Goal: Task Accomplishment & Management: Manage account settings

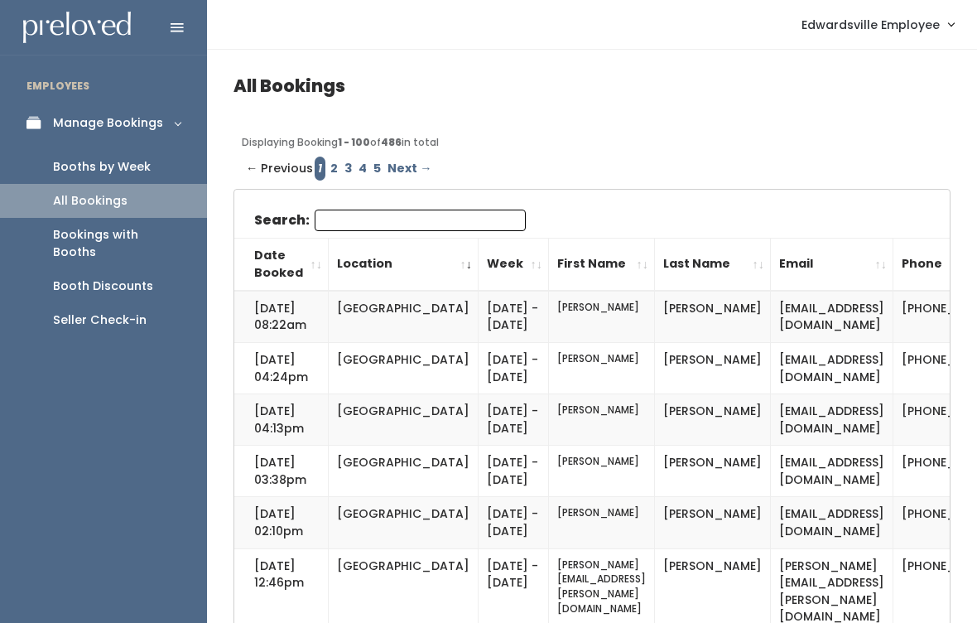
click at [141, 166] on div "Booths by Week" at bounding box center [102, 166] width 98 height 17
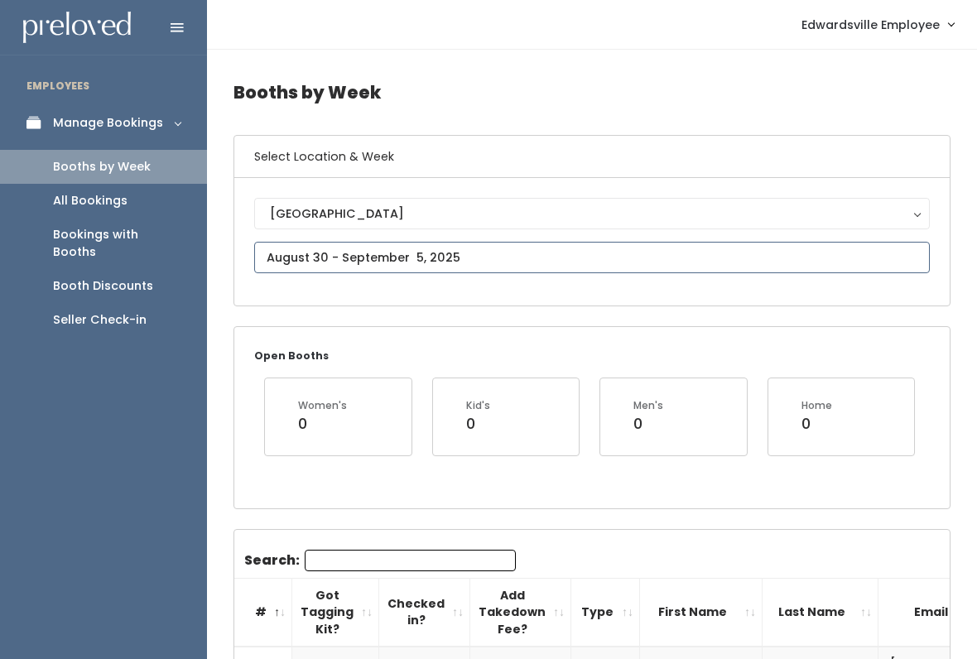
click at [484, 250] on input "text" at bounding box center [592, 257] width 676 height 31
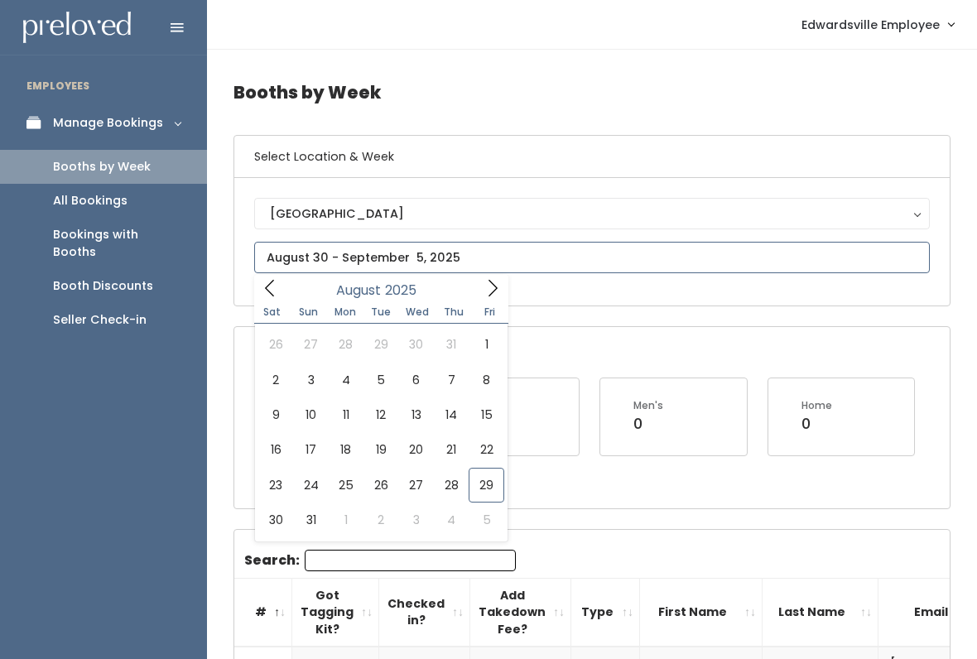
type input "[DATE] to [DATE]"
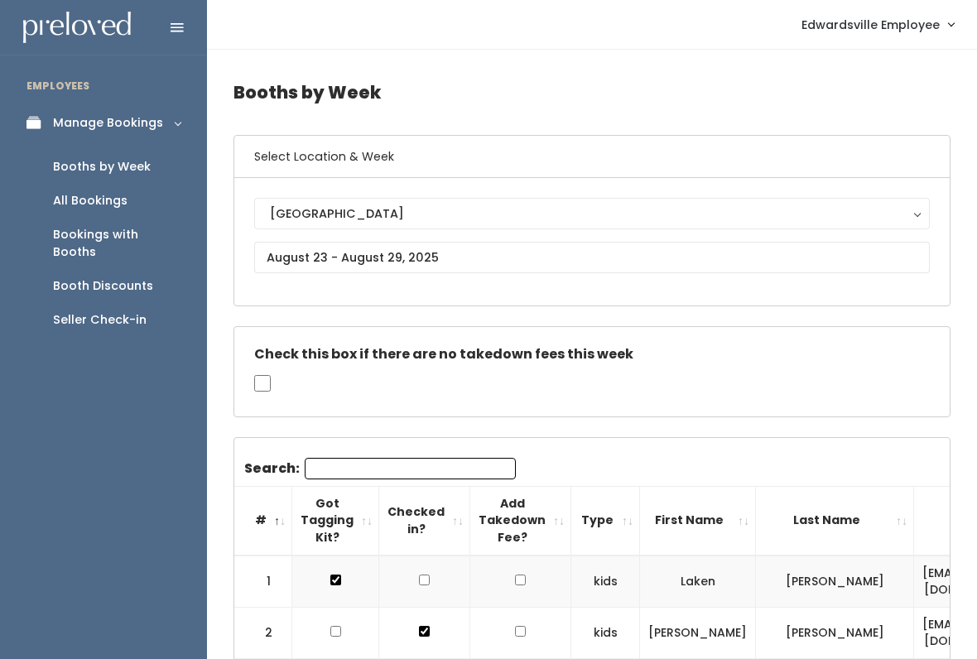
click at [404, 467] on input "Search:" at bounding box center [410, 469] width 211 height 22
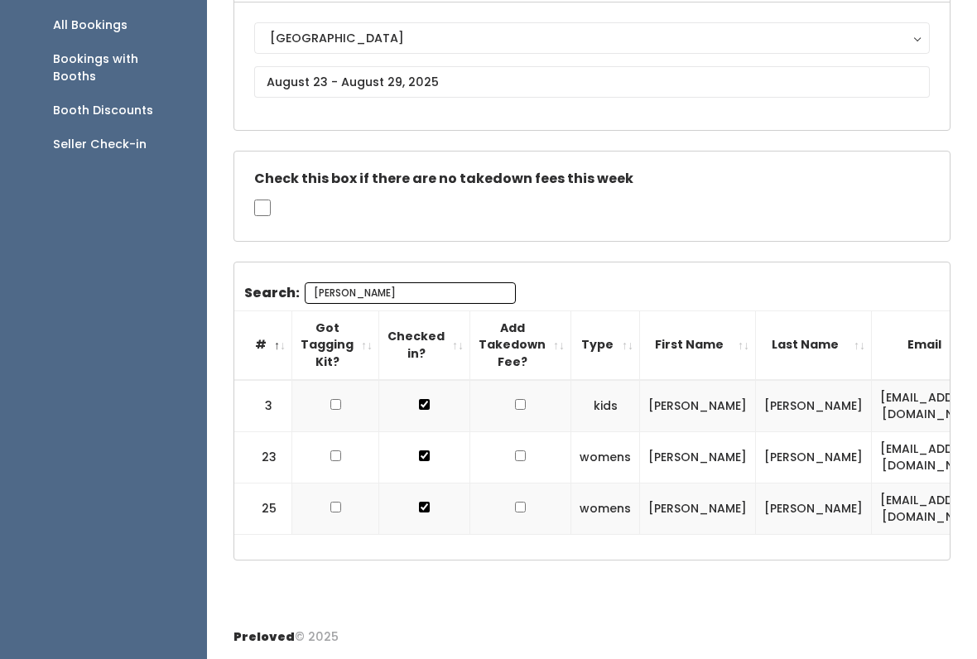
scroll to position [169, 0]
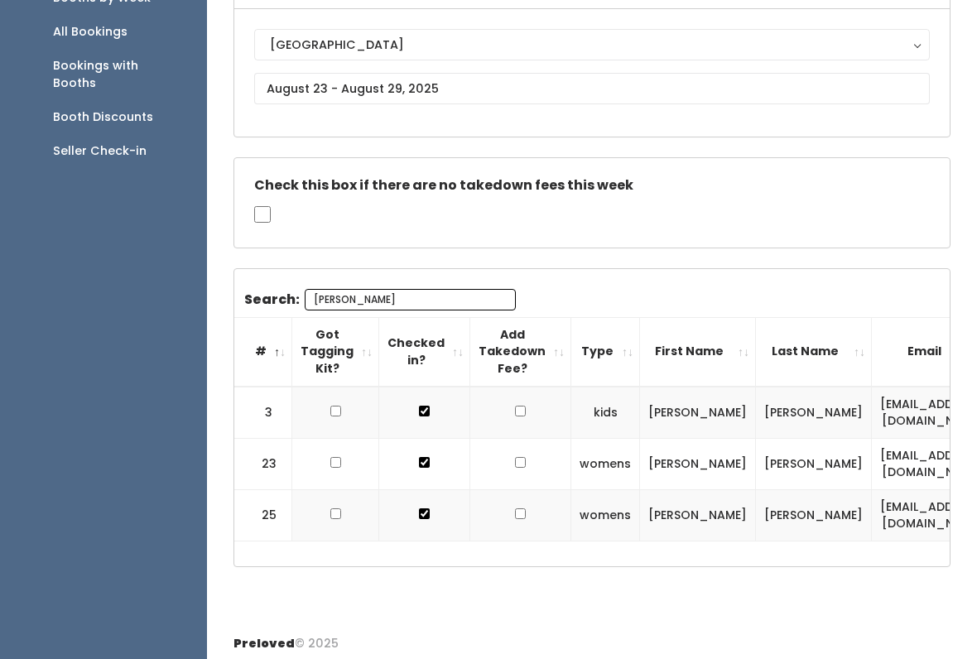
click at [438, 297] on input "Lin" at bounding box center [410, 300] width 211 height 22
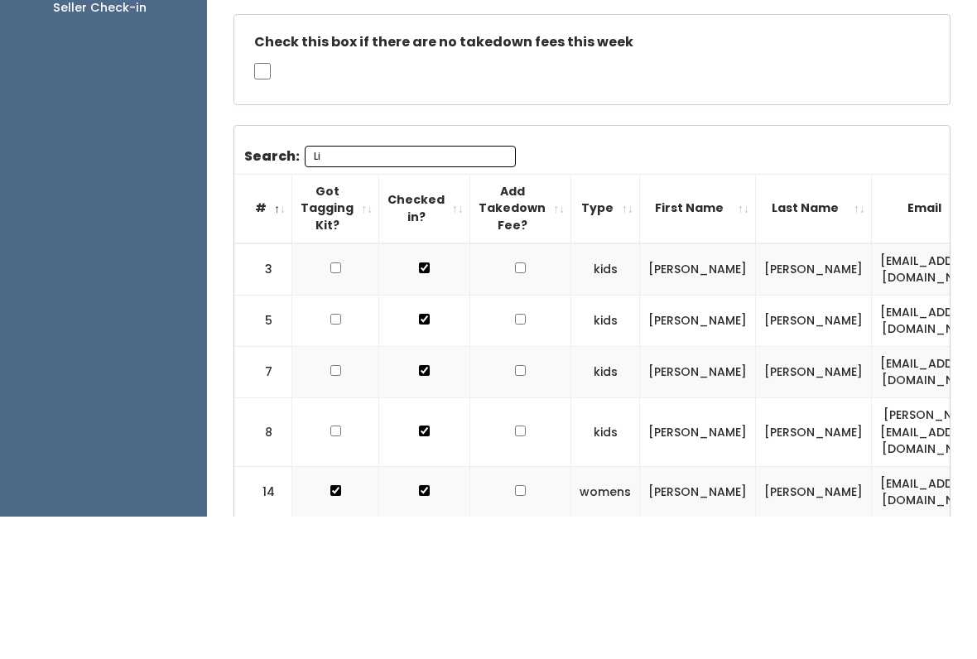
type input "L"
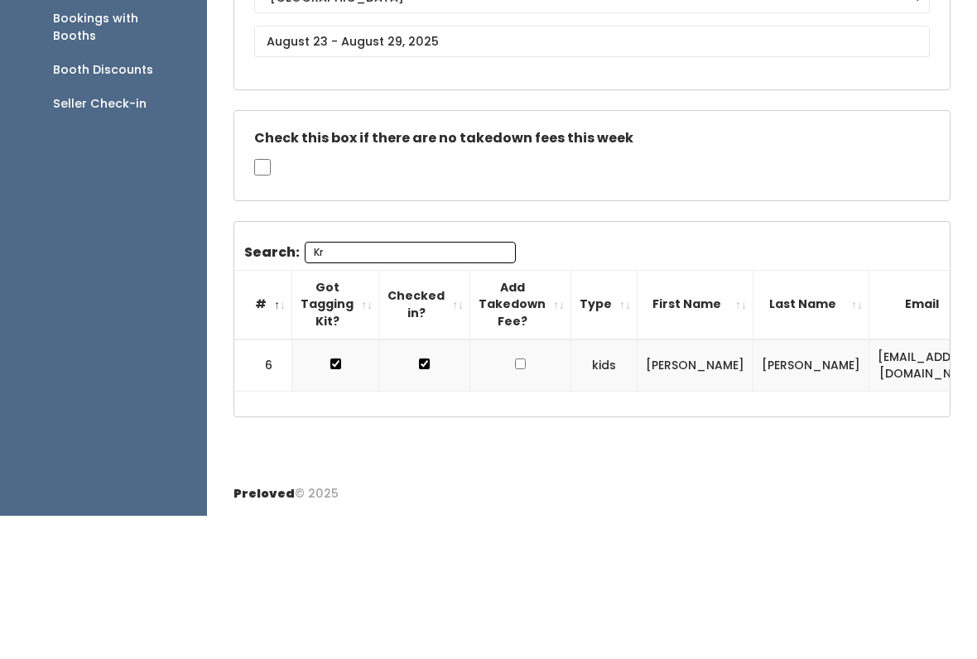
scroll to position [68, 0]
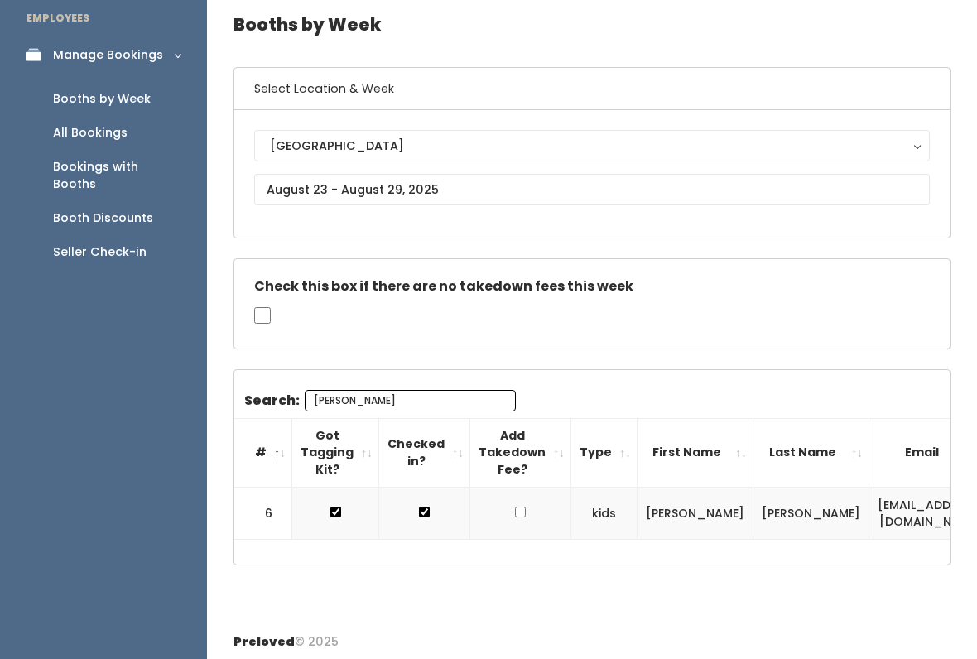
type input "[PERSON_NAME]"
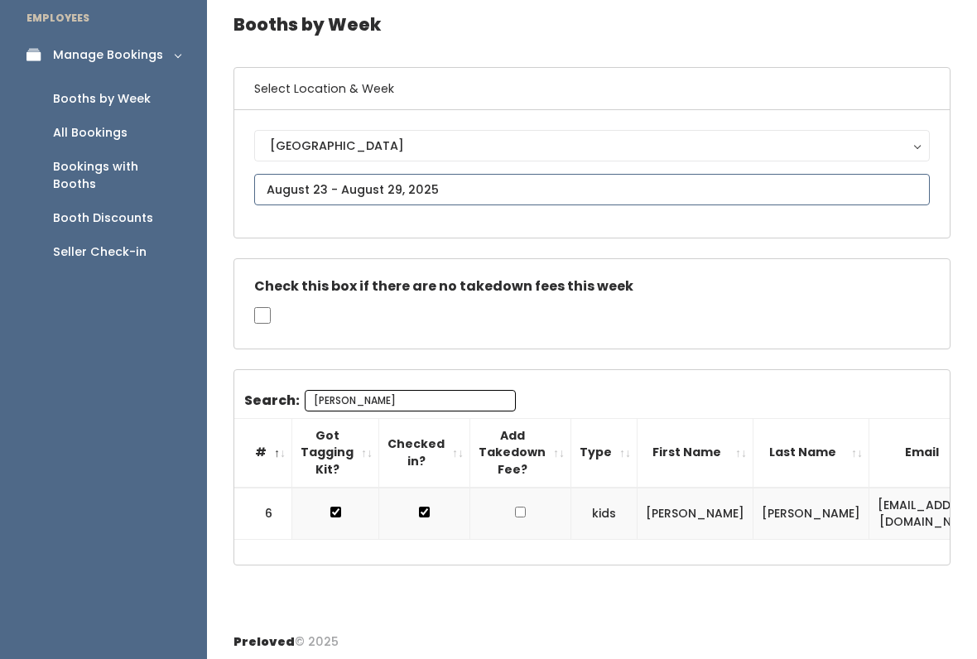
click at [286, 194] on body "EMPLOYEES Manage Bookings Booths by Week All Bookings Bookings with Booths Boot…" at bounding box center [488, 298] width 977 height 732
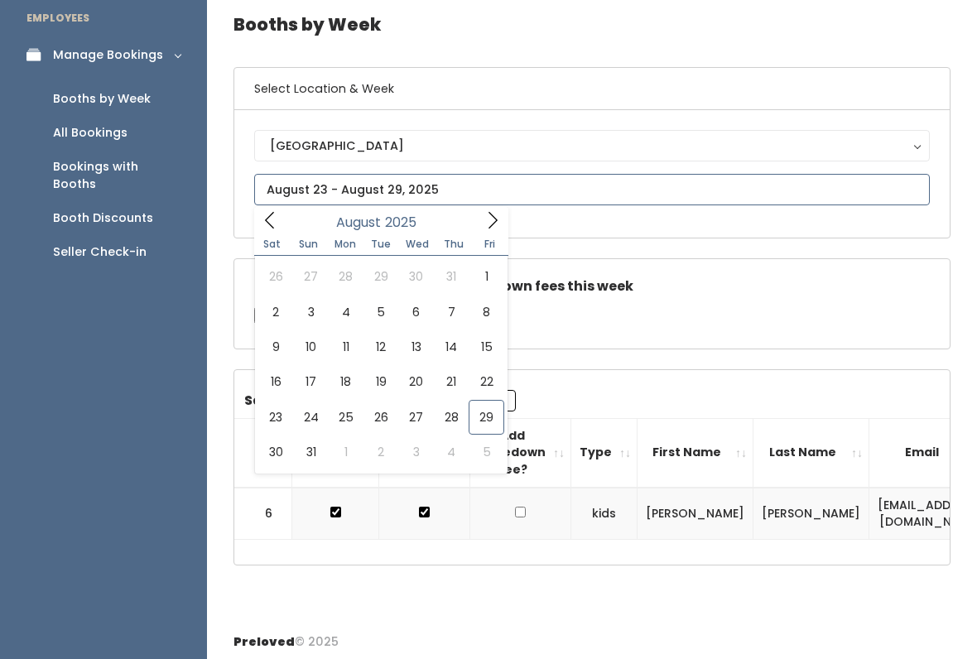
click at [496, 223] on icon at bounding box center [493, 220] width 18 height 18
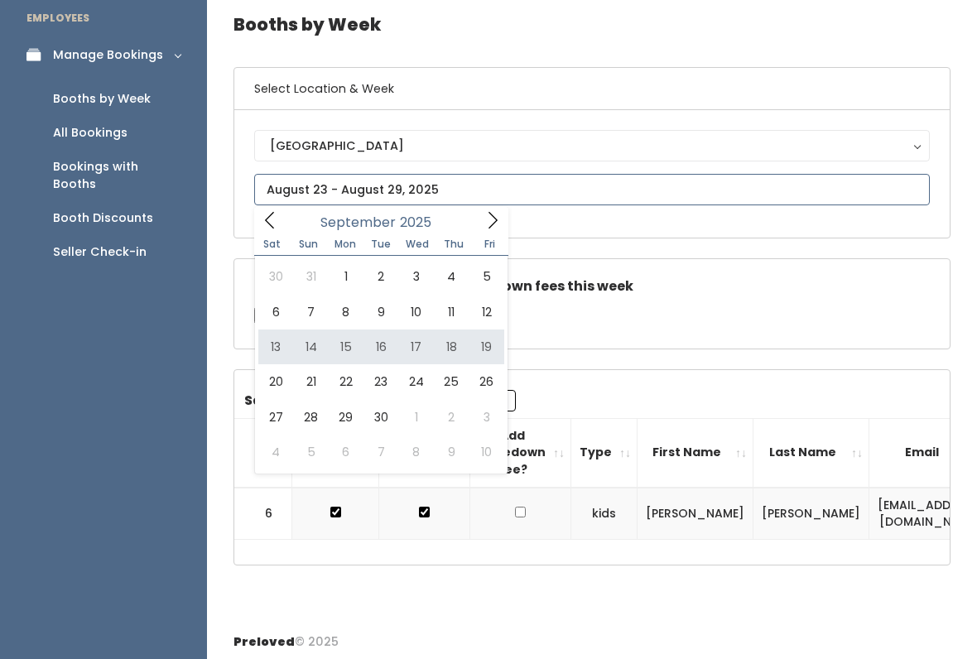
type input "September 13 to September 19"
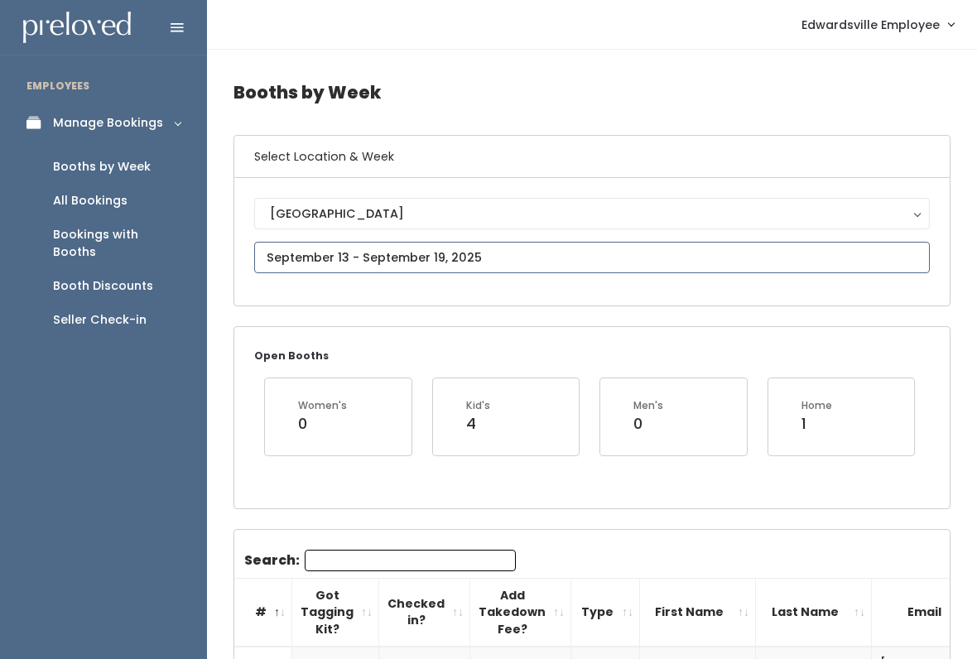
click at [310, 253] on input "text" at bounding box center [592, 257] width 676 height 31
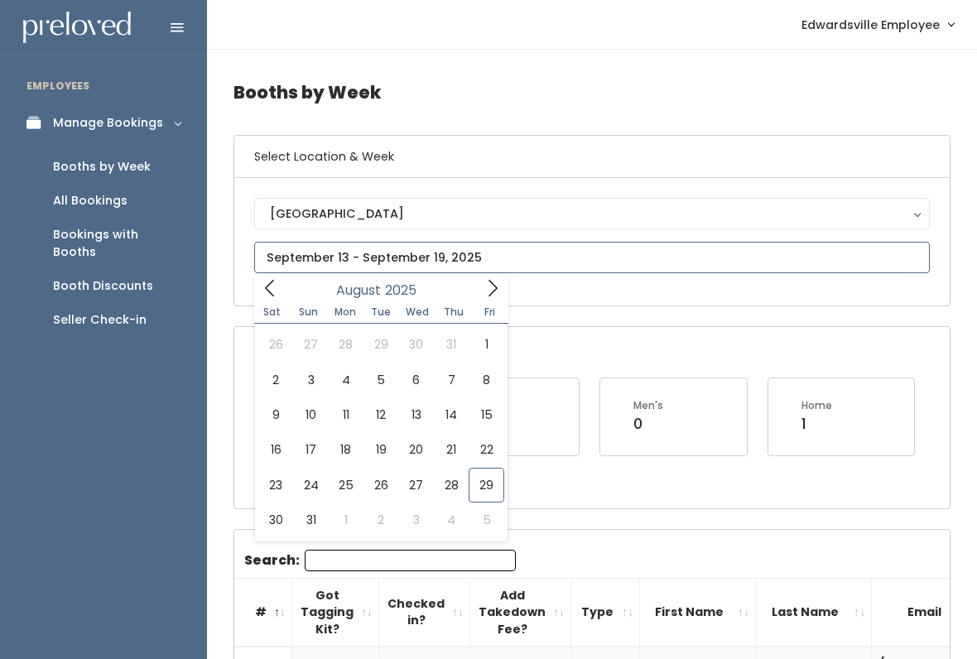
click at [489, 277] on span at bounding box center [492, 288] width 31 height 26
type input "September 6 to September 12"
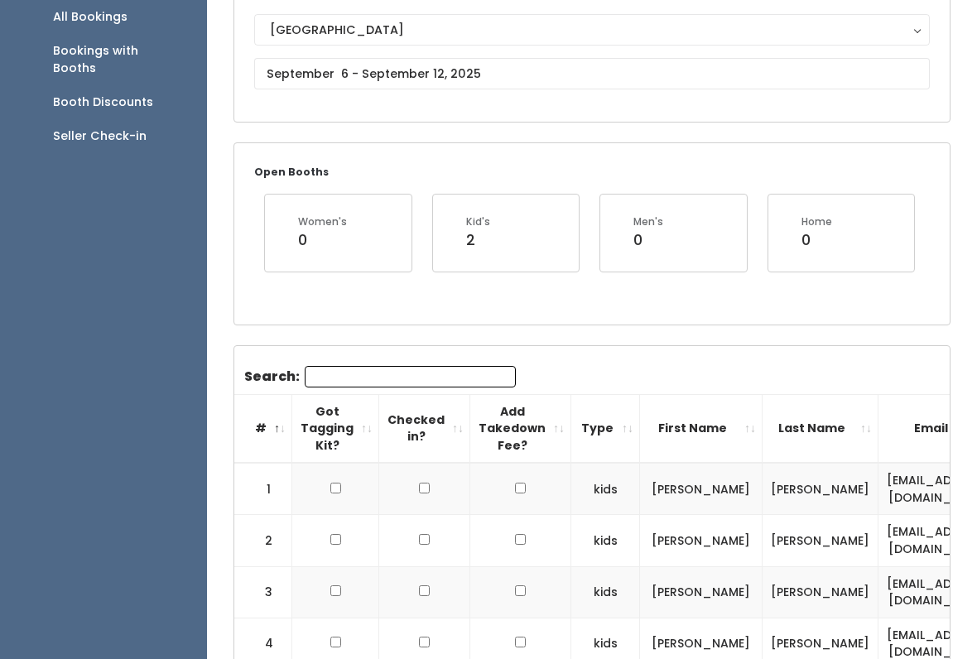
scroll to position [187, 0]
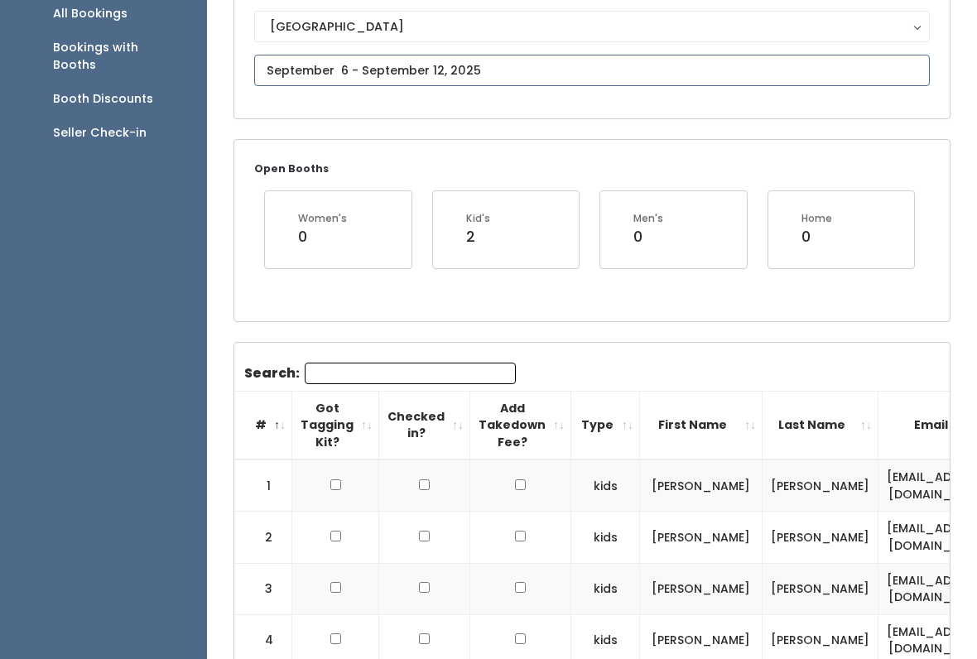
click at [646, 57] on input "text" at bounding box center [592, 70] width 676 height 31
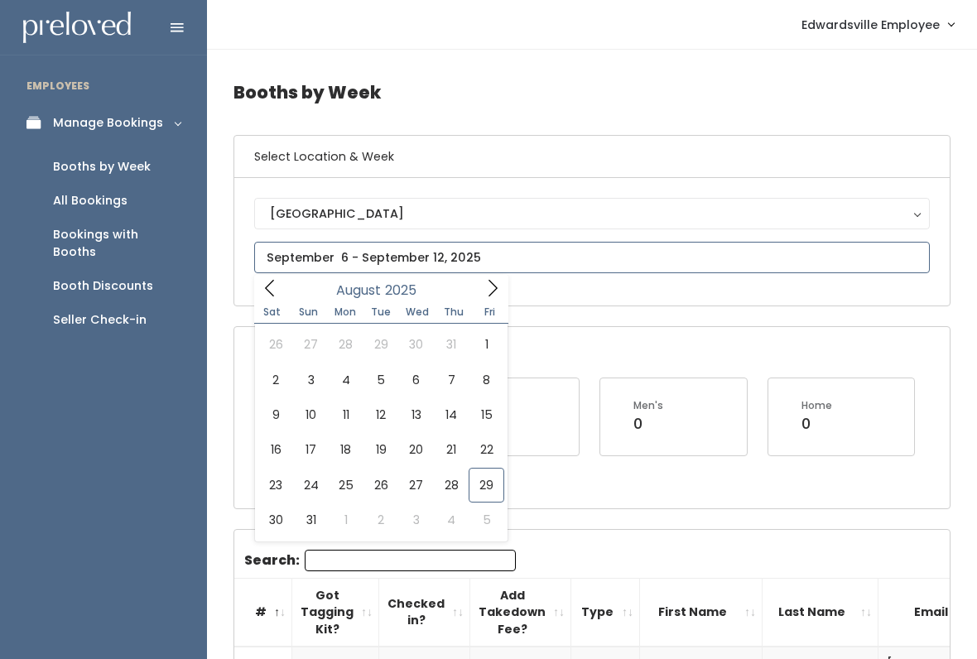
scroll to position [9, 0]
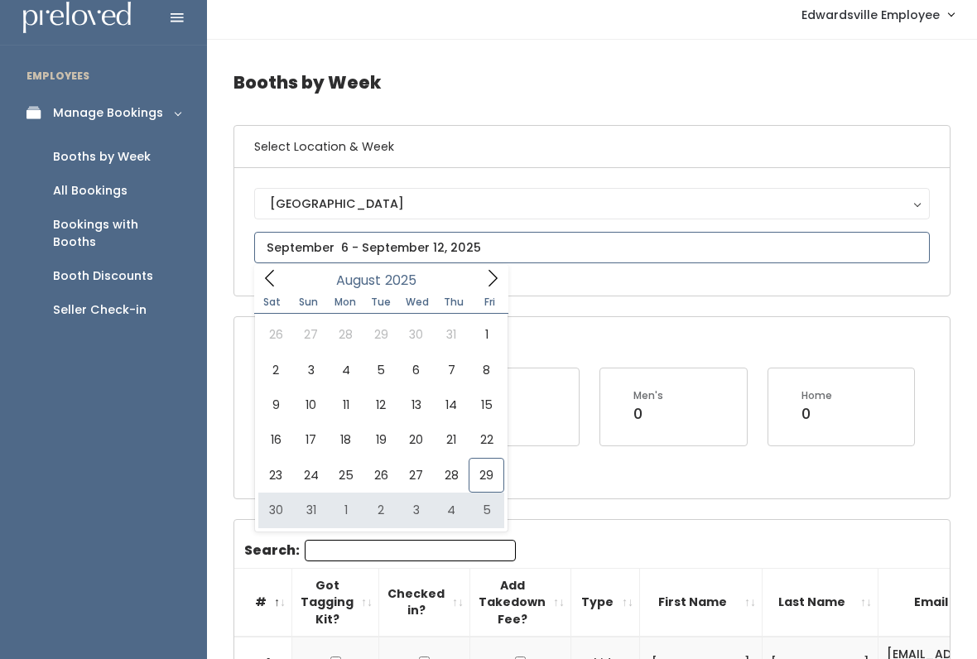
type input "August 30 to September 5"
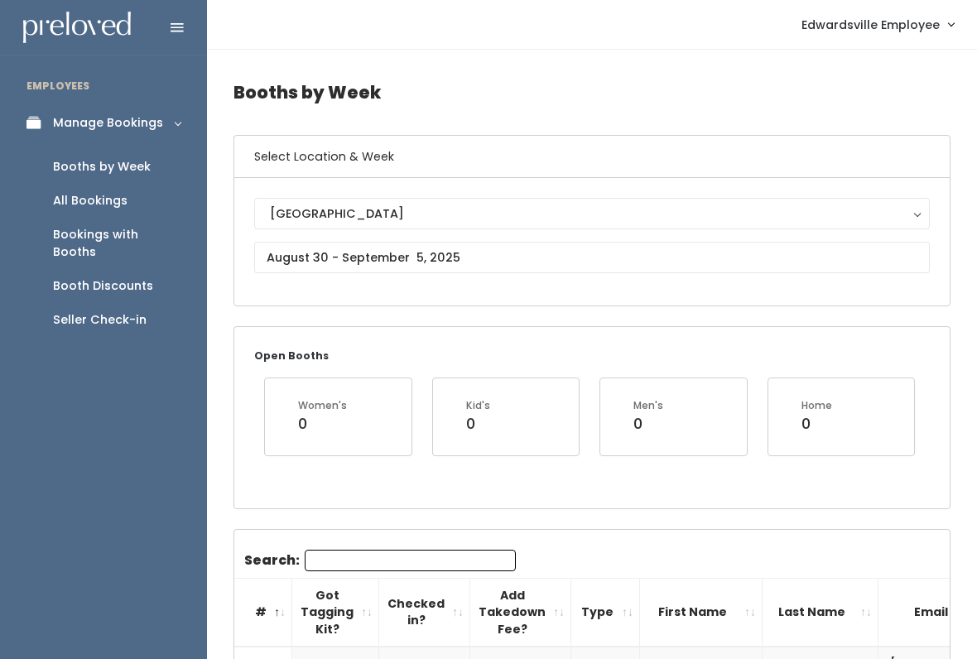
click at [133, 173] on div "Booths by Week" at bounding box center [102, 166] width 98 height 17
click at [131, 165] on div "Booths by Week" at bounding box center [102, 166] width 98 height 17
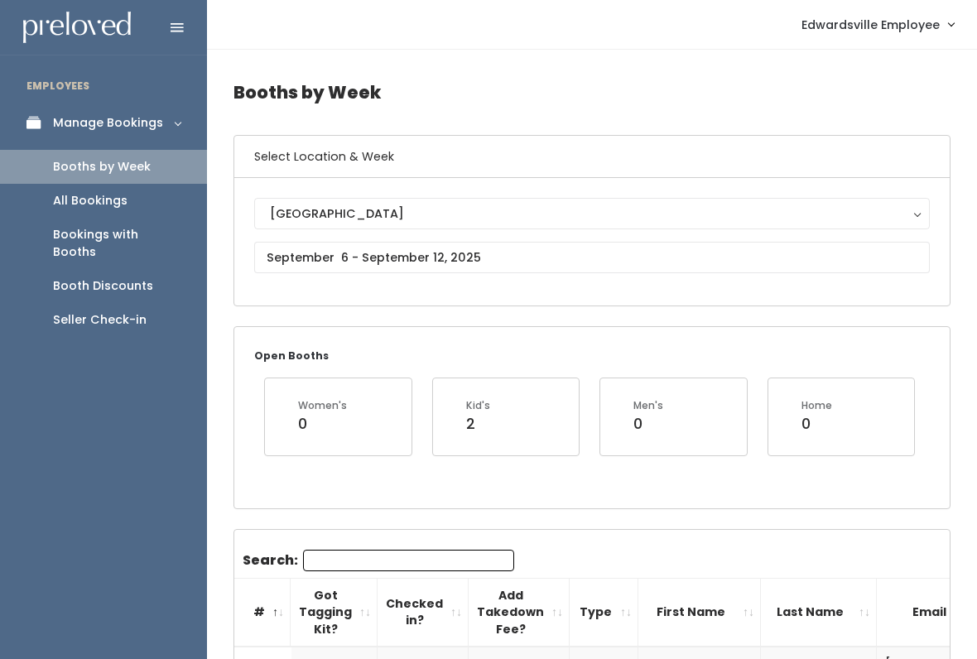
scroll to position [0, 2]
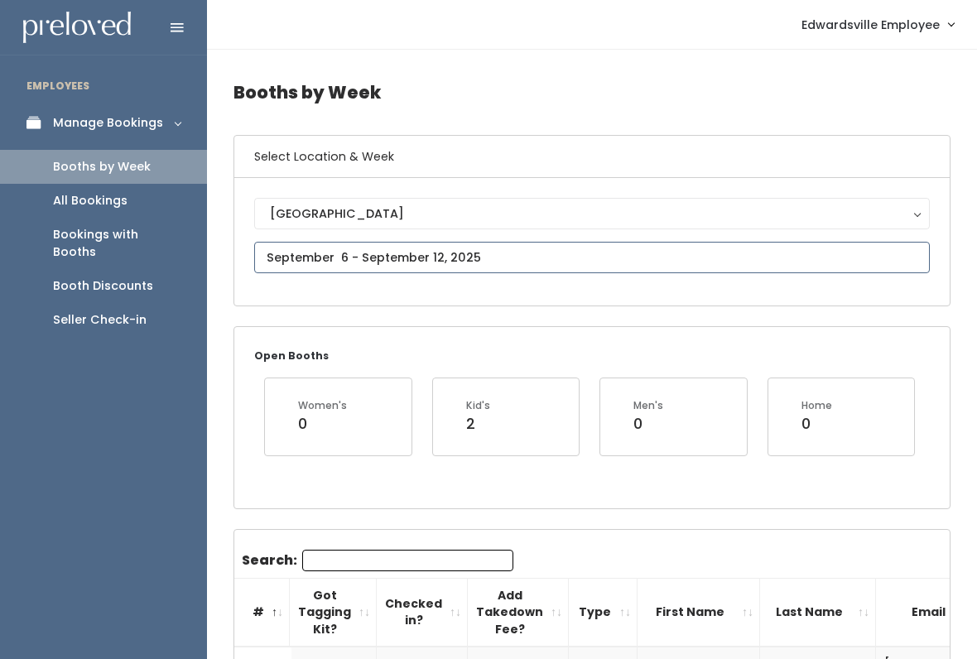
click at [596, 244] on input "text" at bounding box center [592, 257] width 676 height 31
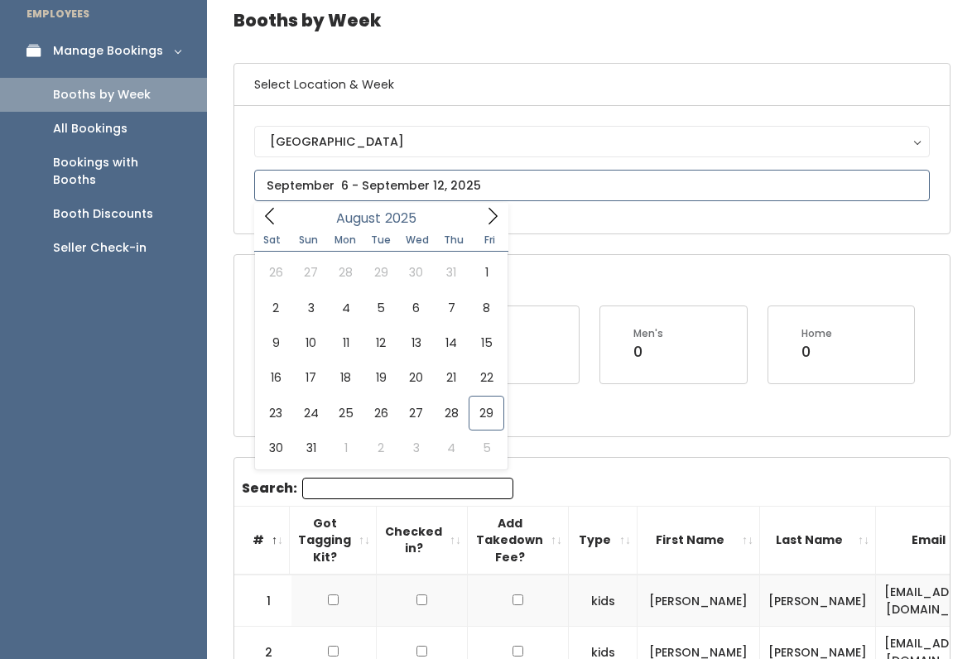
click at [490, 223] on icon at bounding box center [493, 217] width 9 height 17
click at [519, 301] on div "Open Booths Women's 0 Kid's 2 Men's 0 Home 0" at bounding box center [592, 345] width 716 height 181
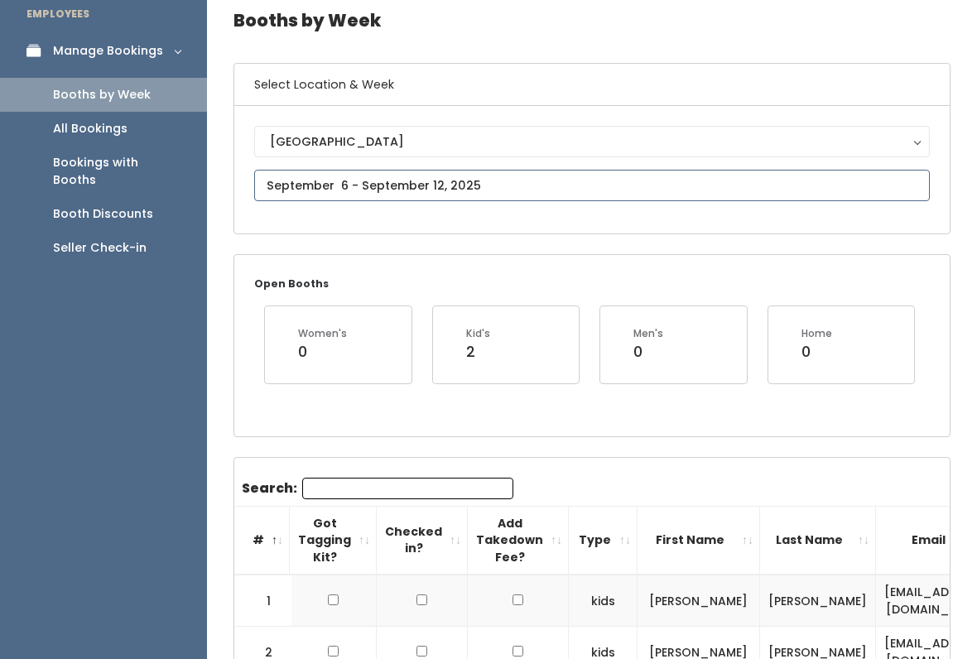
click at [458, 185] on input "text" at bounding box center [592, 185] width 676 height 31
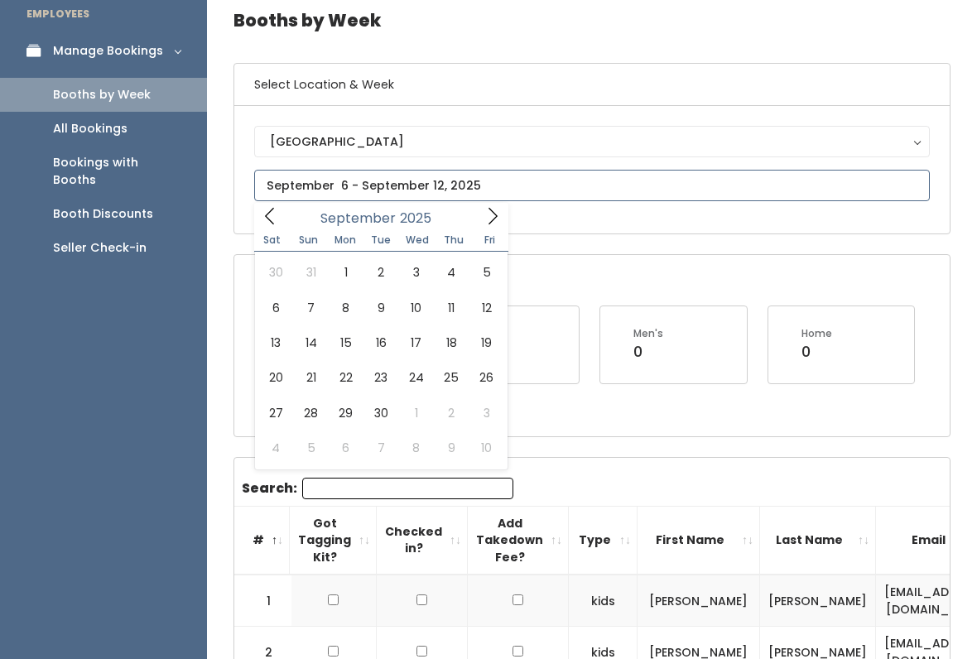
type input "September 6 to September 12"
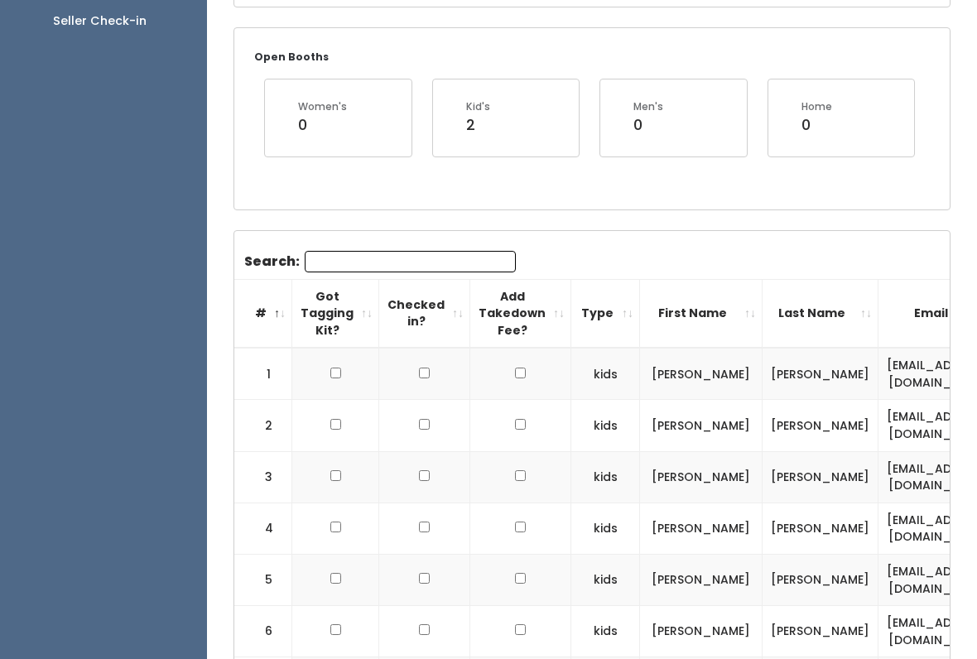
click at [441, 260] on input "Search:" at bounding box center [410, 263] width 211 height 22
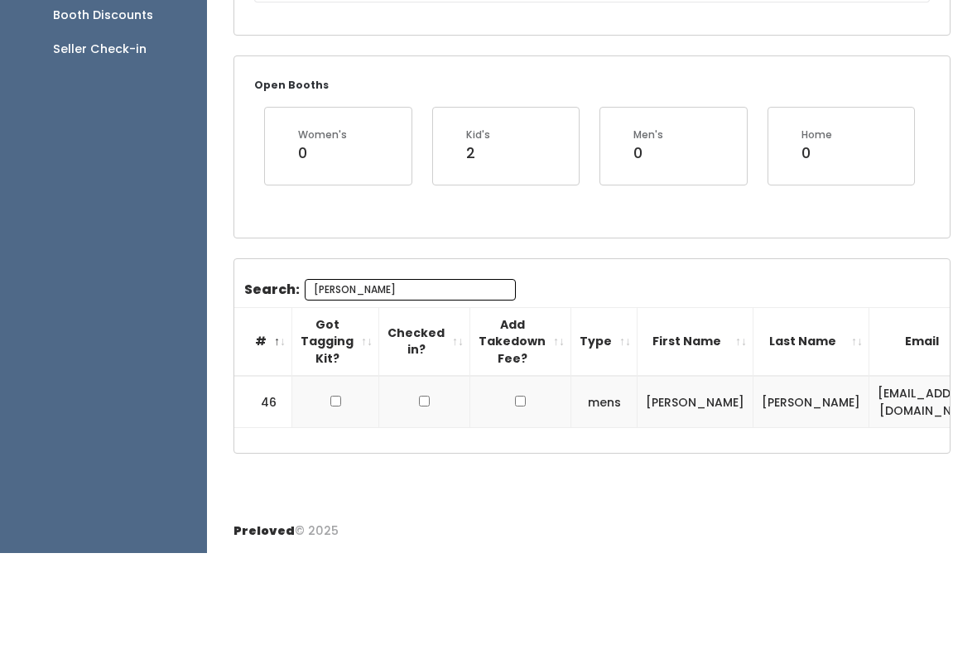
scroll to position [177, 0]
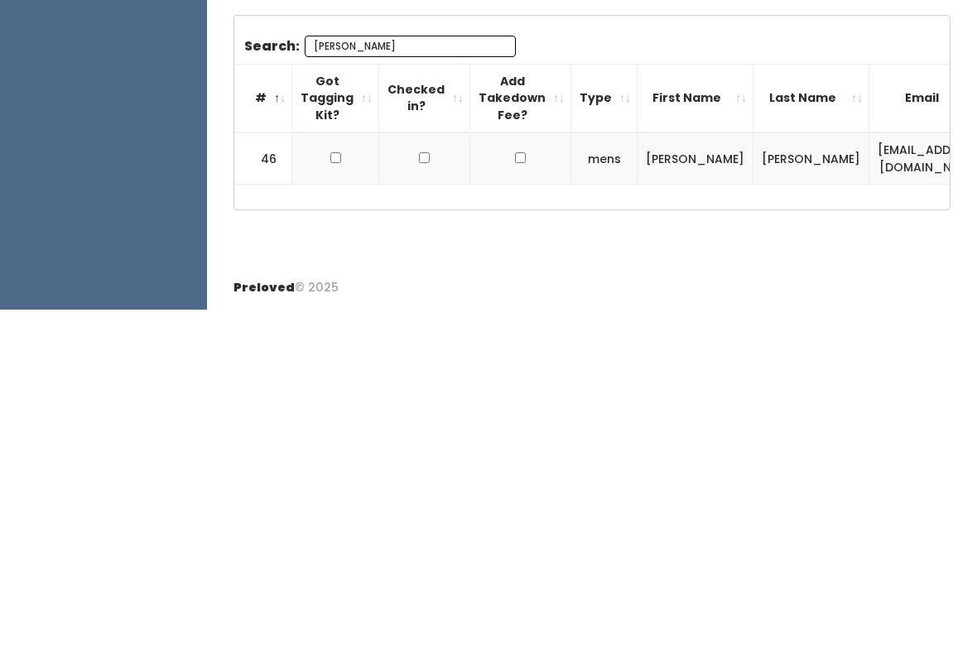
type input "Megan w"
click at [330, 502] on input "checkbox" at bounding box center [335, 507] width 11 height 11
checkbox input "true"
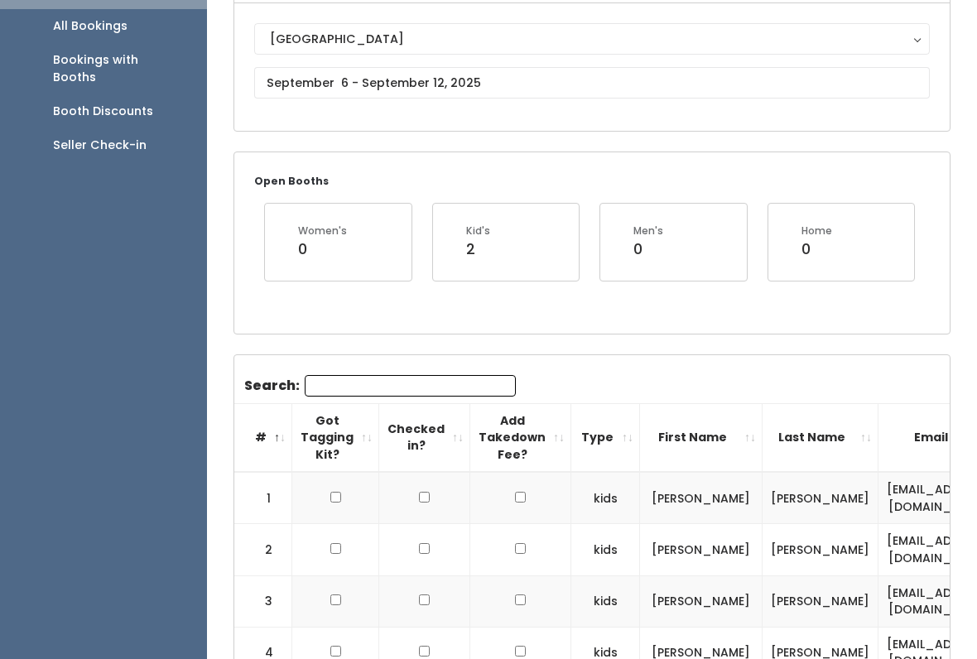
scroll to position [24, 0]
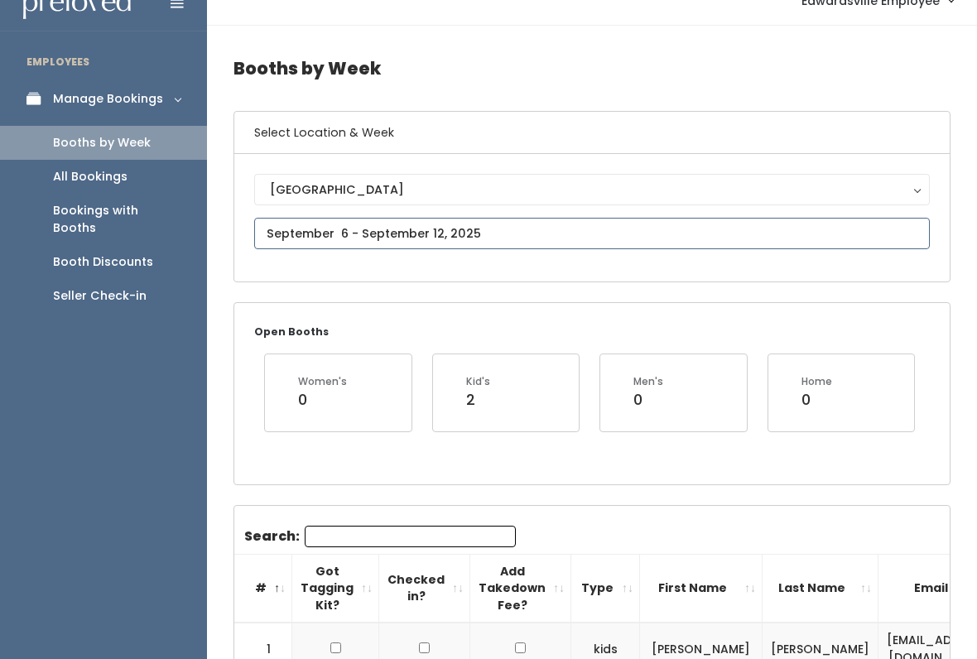
click at [374, 222] on input "text" at bounding box center [592, 233] width 676 height 31
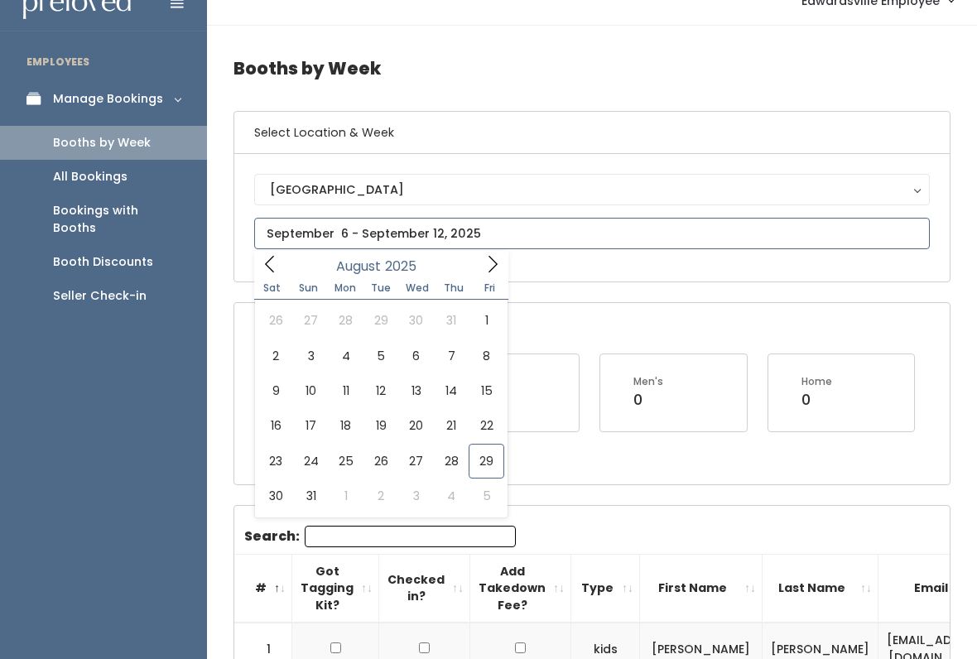
type input "August 23 to August 29"
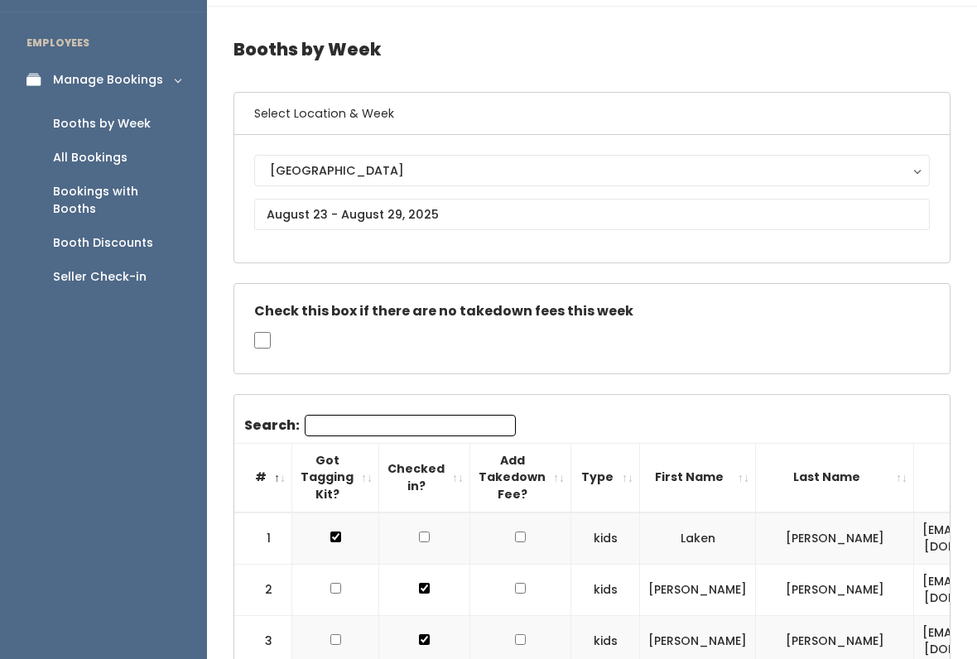
scroll to position [10, 0]
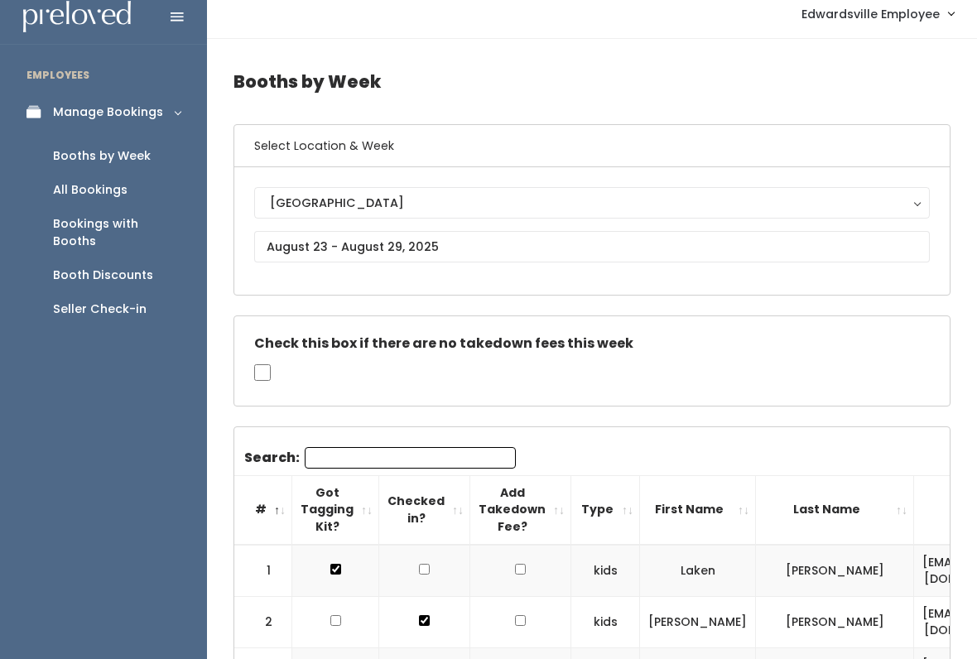
click at [102, 187] on div "All Bookings" at bounding box center [90, 190] width 75 height 17
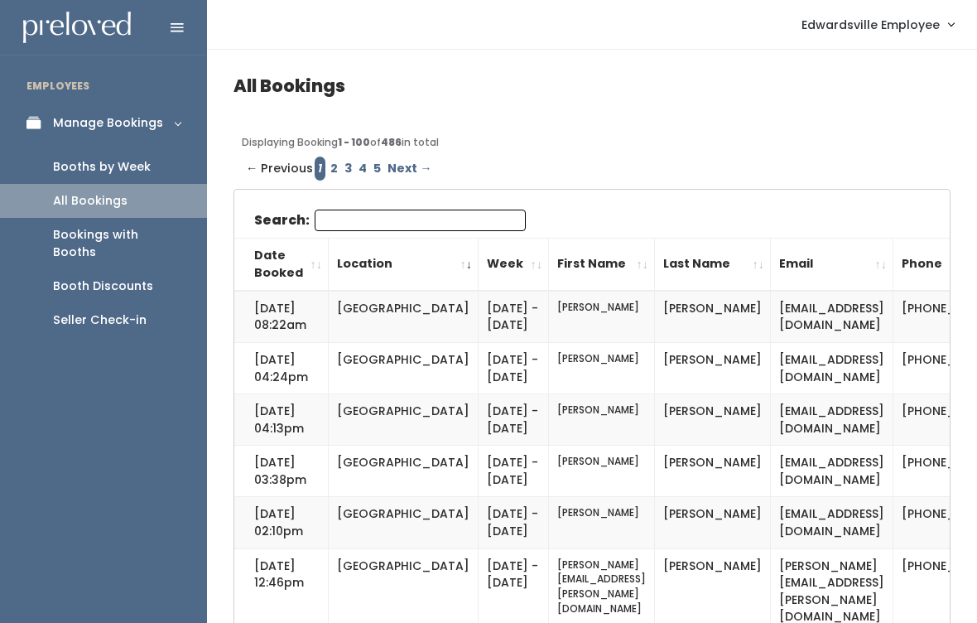
click at [119, 159] on div "Booths by Week" at bounding box center [102, 166] width 98 height 17
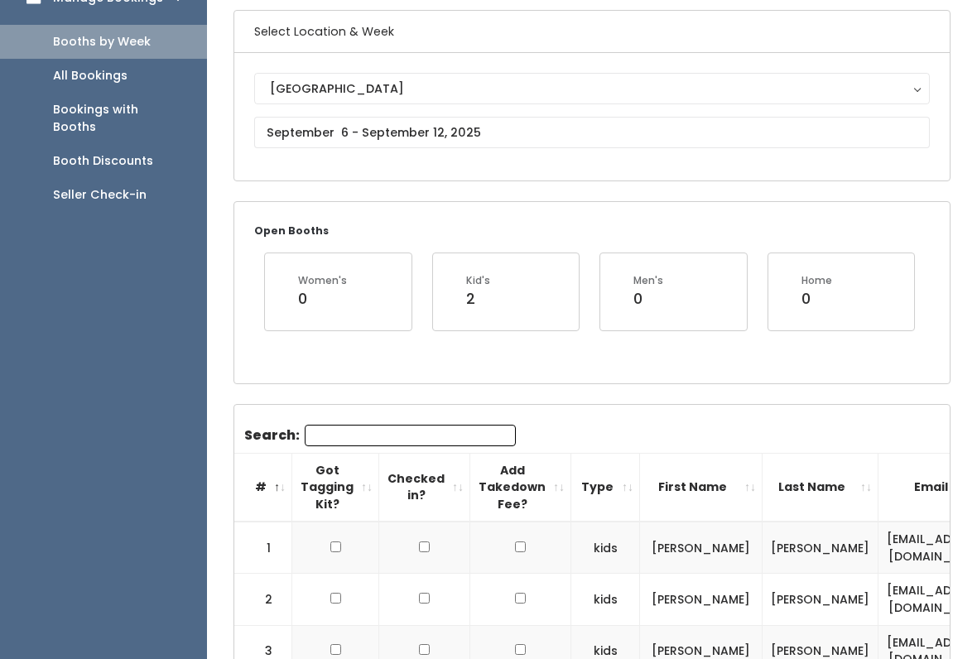
scroll to position [125, 0]
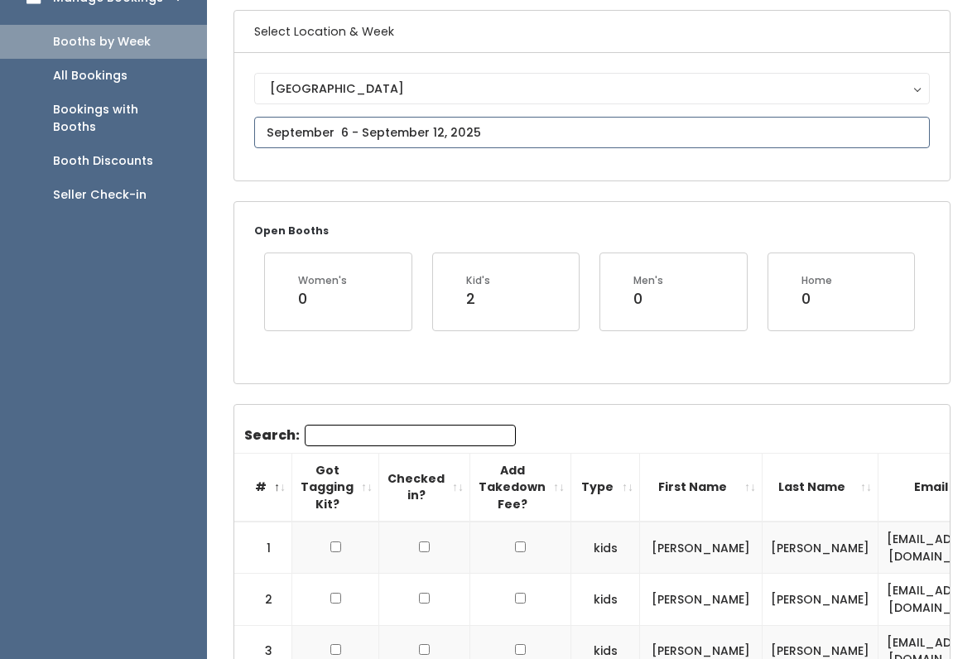
click at [610, 127] on input "text" at bounding box center [592, 132] width 676 height 31
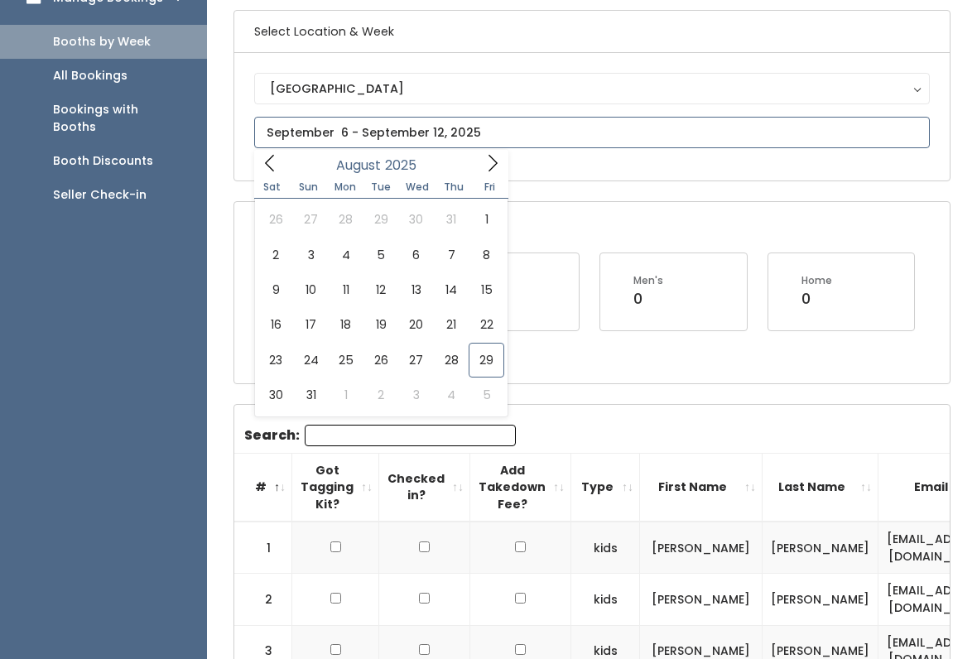
type input "[DATE] to [DATE]"
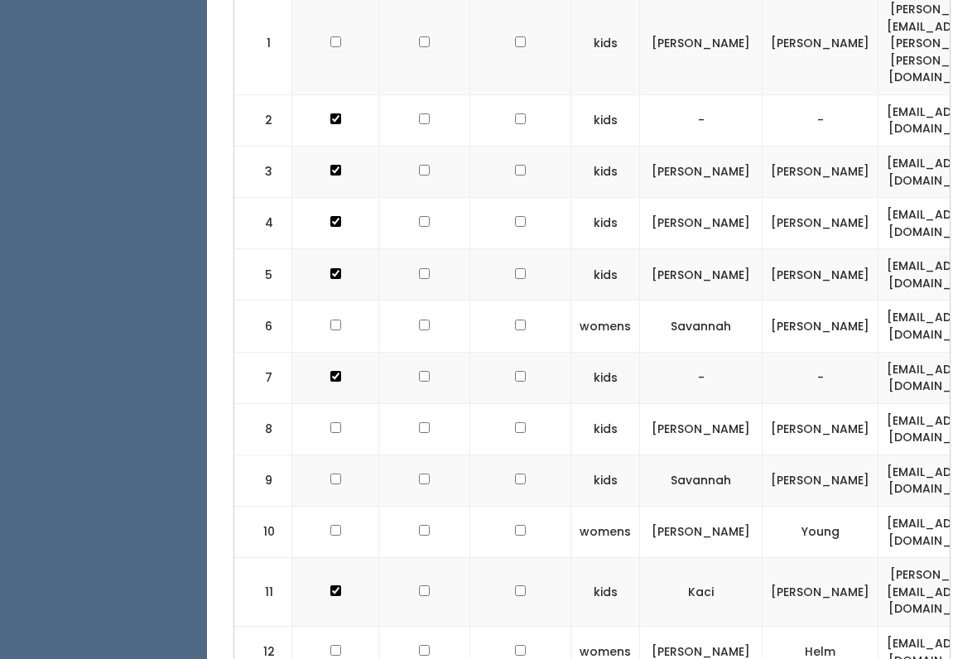
scroll to position [765, 0]
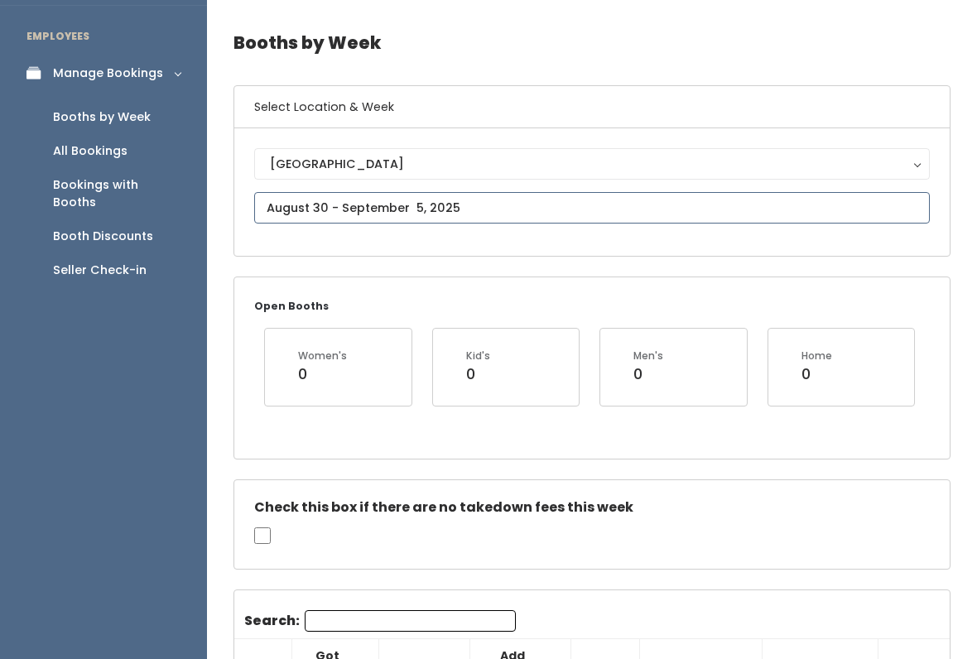
click at [519, 218] on input "text" at bounding box center [592, 208] width 676 height 31
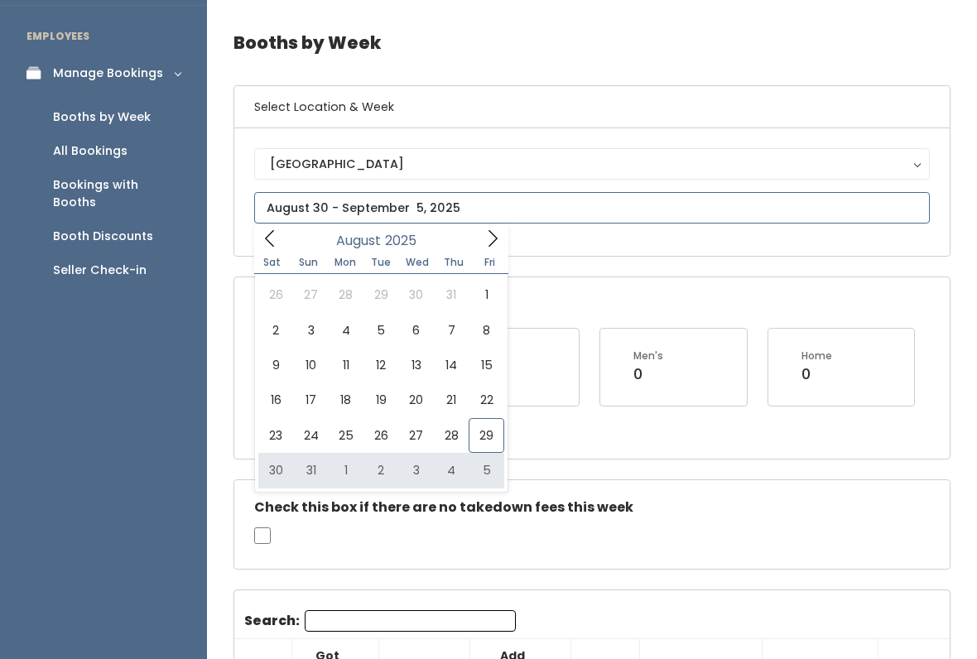
type input "[DATE] to [DATE]"
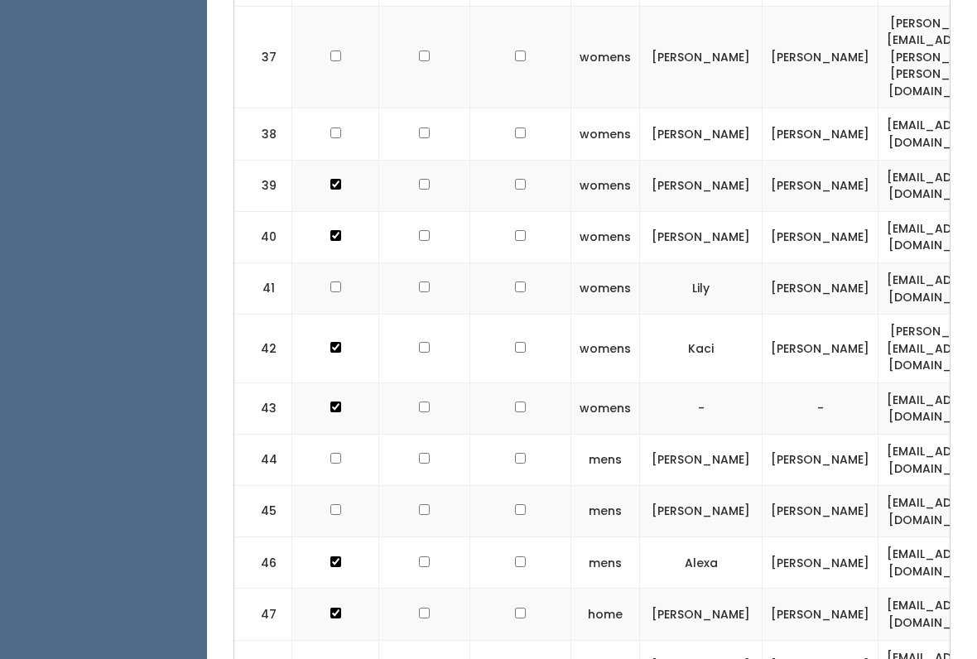
scroll to position [2728, 0]
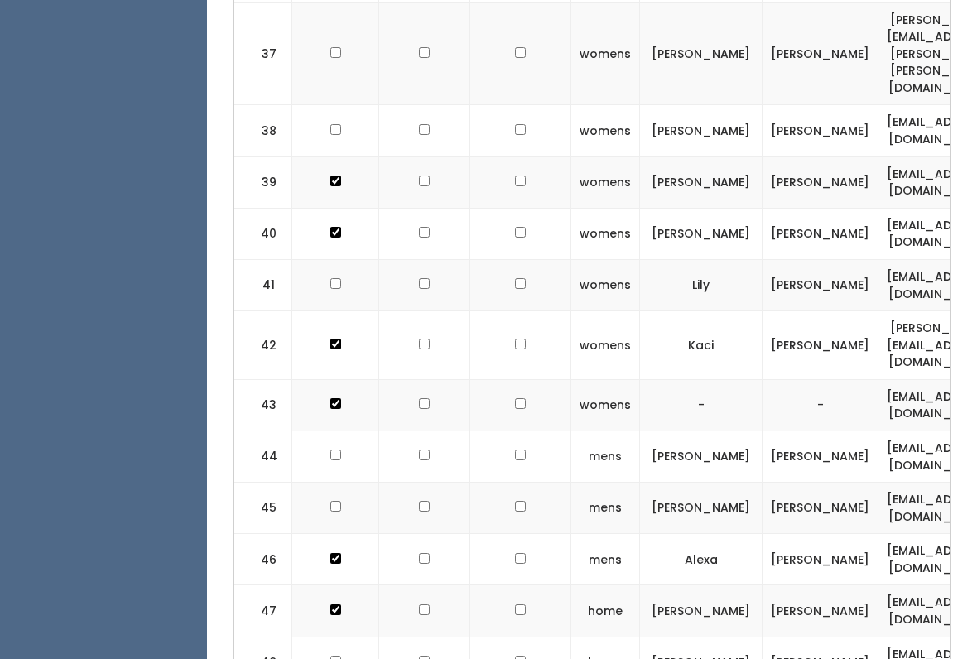
click at [346, 483] on td at bounding box center [335, 508] width 87 height 51
checkbox input "true"
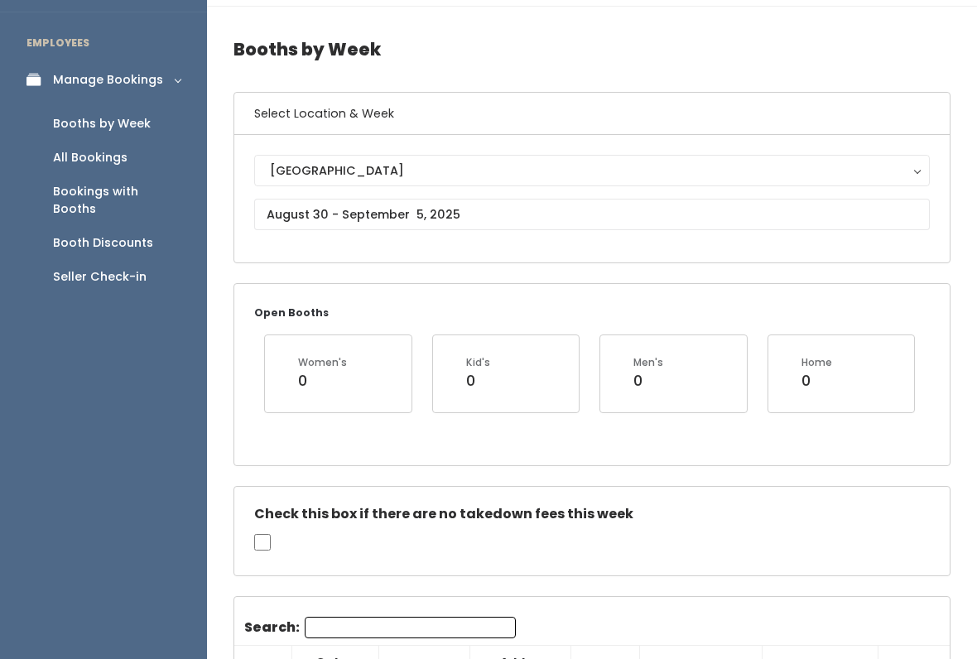
scroll to position [0, 0]
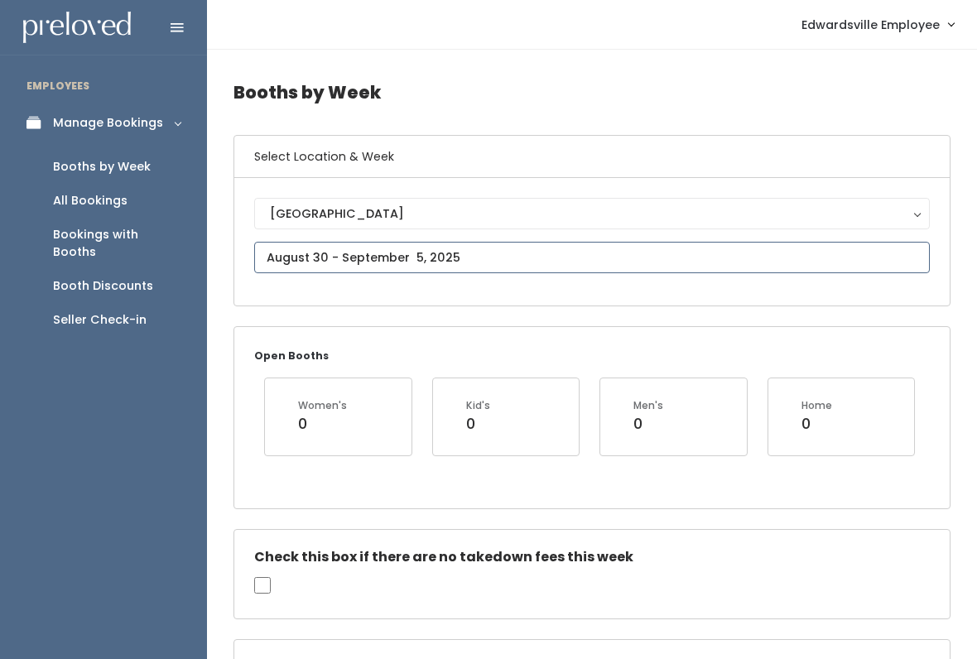
click at [832, 268] on input "text" at bounding box center [592, 257] width 676 height 31
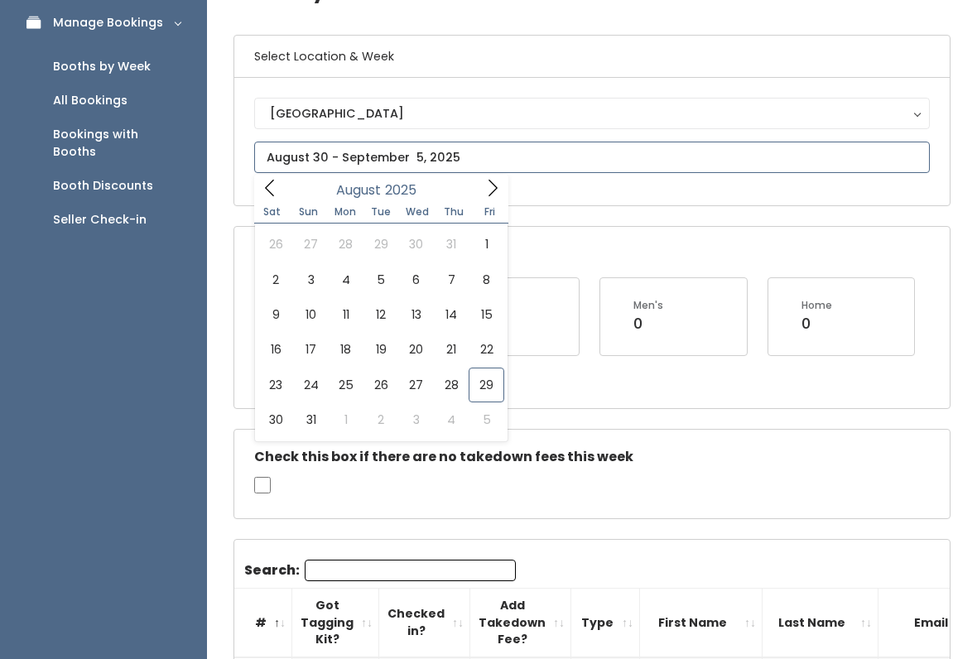
scroll to position [100, 0]
type input "August 30 to September 5"
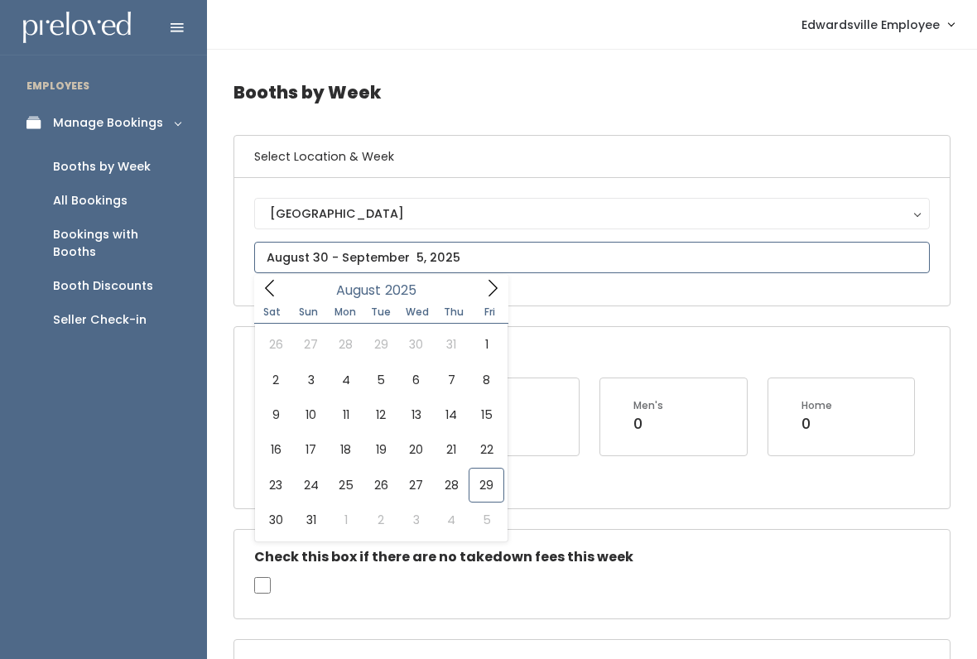
click at [496, 290] on icon at bounding box center [493, 288] width 18 height 18
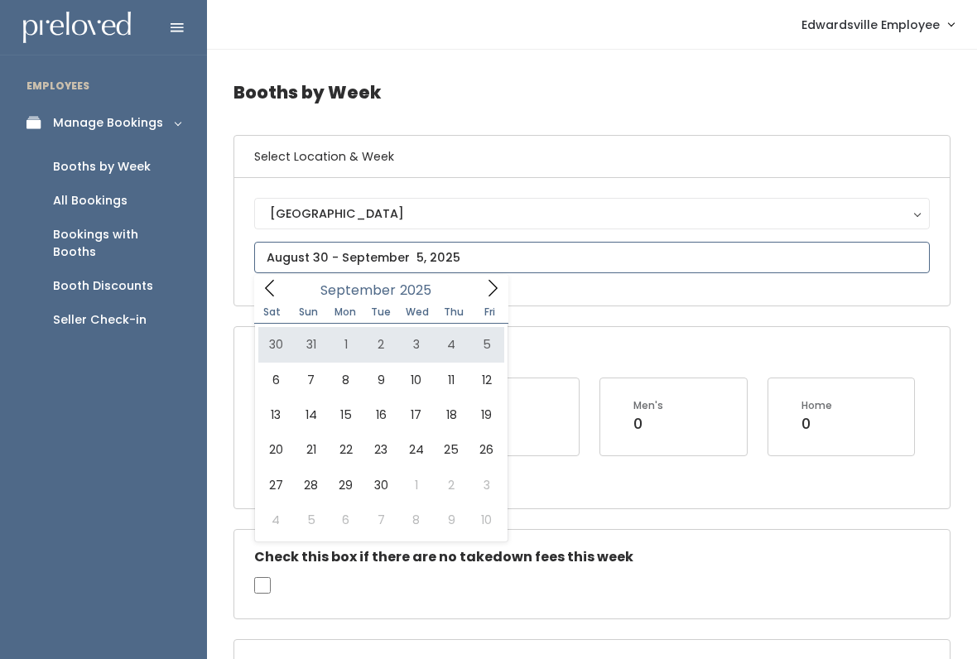
type input "August 30 to September 5"
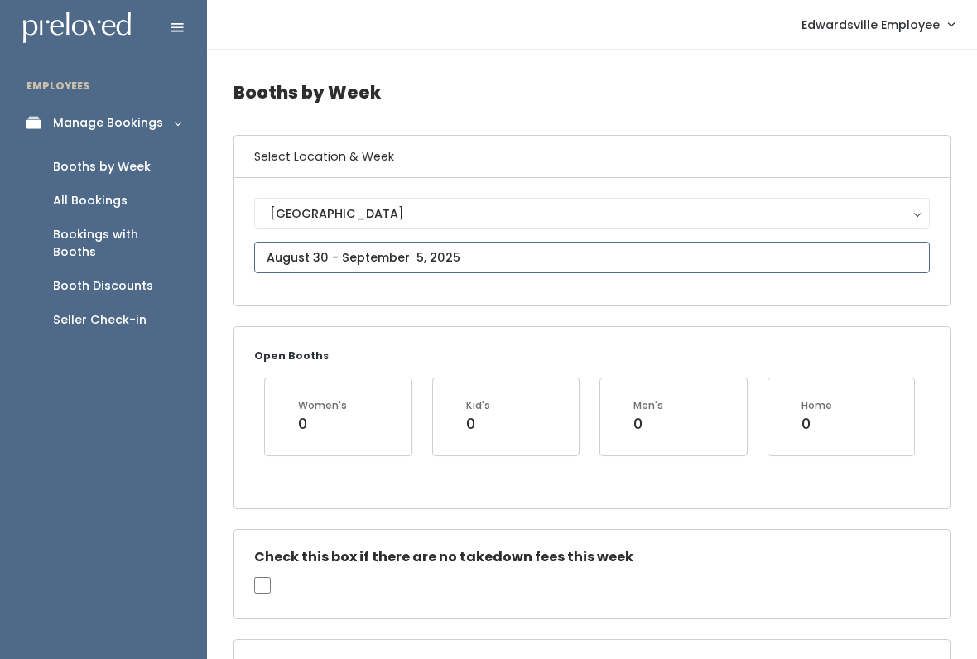
click at [476, 257] on input "text" at bounding box center [592, 257] width 676 height 31
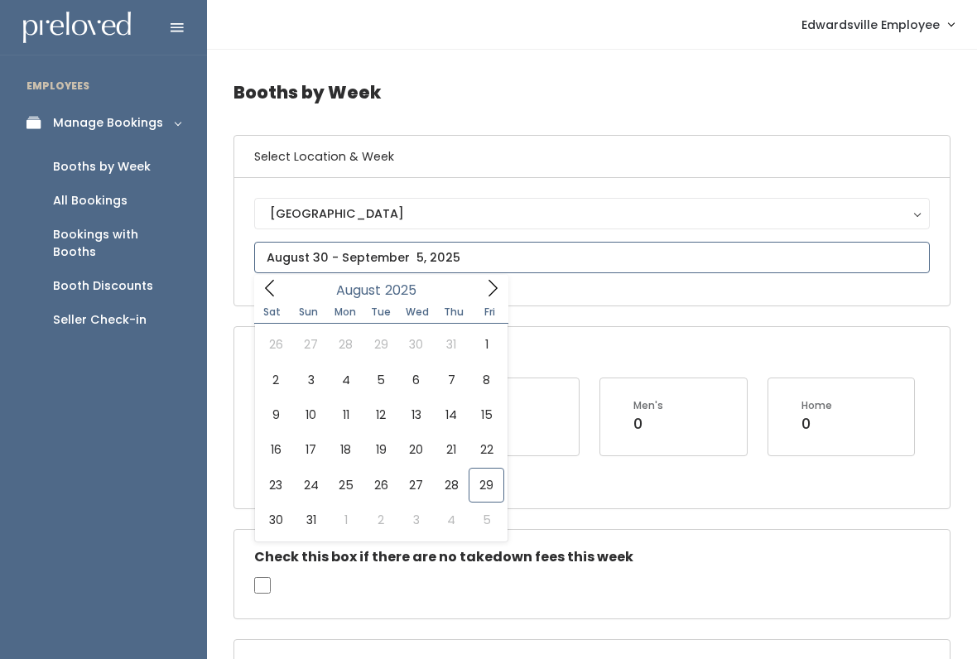
click at [495, 285] on icon at bounding box center [493, 288] width 18 height 18
type input "September 6 to September 12"
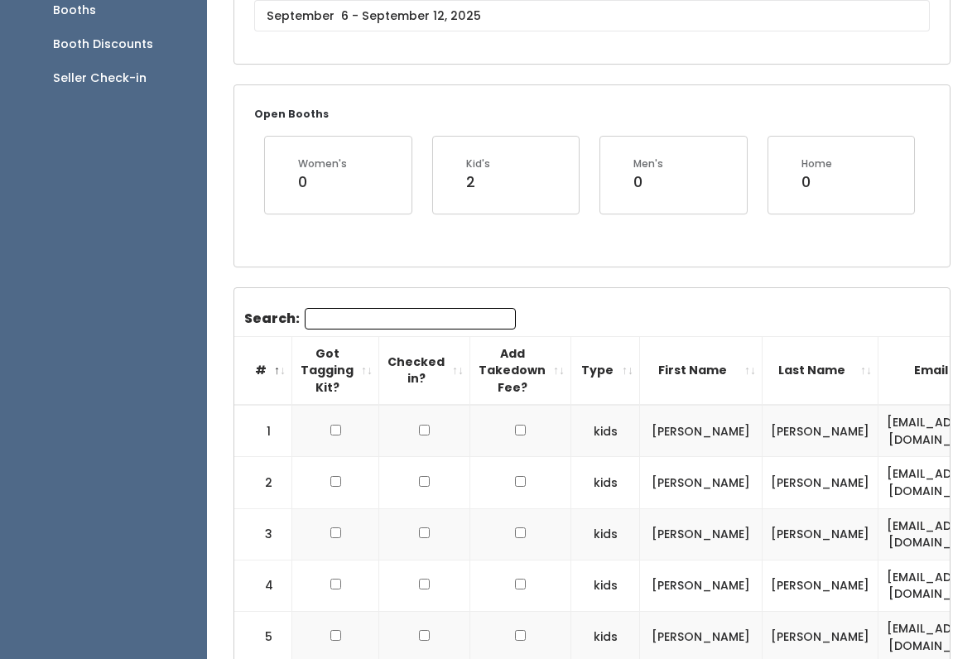
click at [449, 315] on input "Search:" at bounding box center [410, 320] width 211 height 22
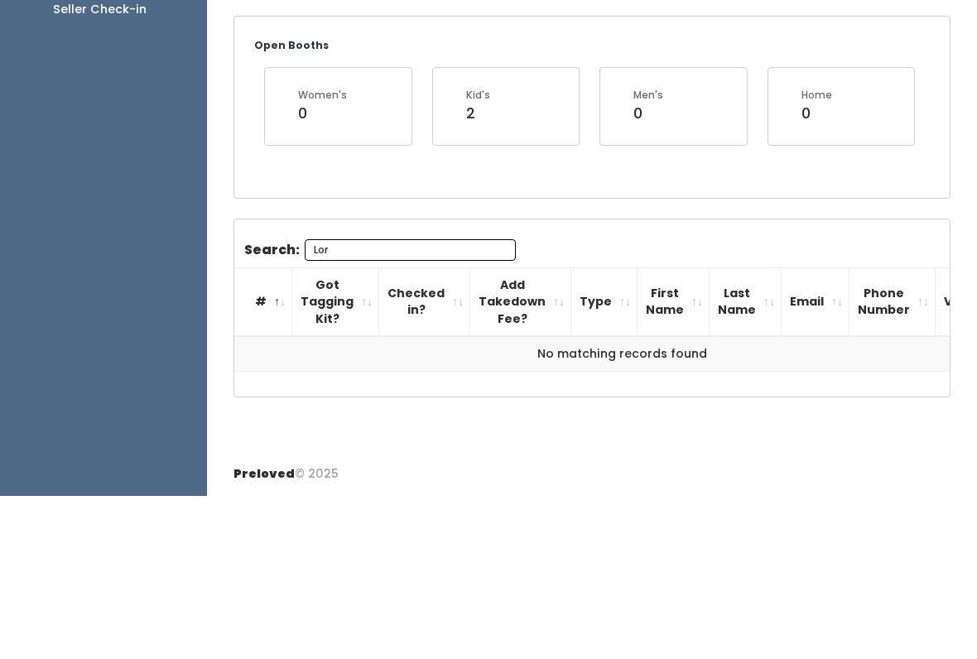
scroll to position [145, 0]
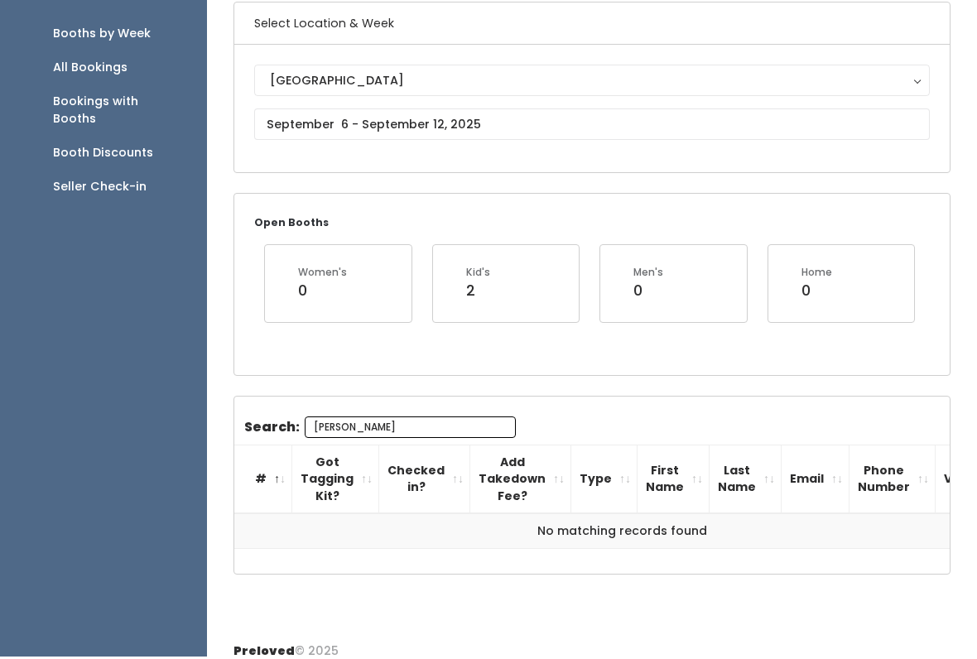
type input "Lori"
click at [510, 117] on input "text" at bounding box center [592, 127] width 676 height 31
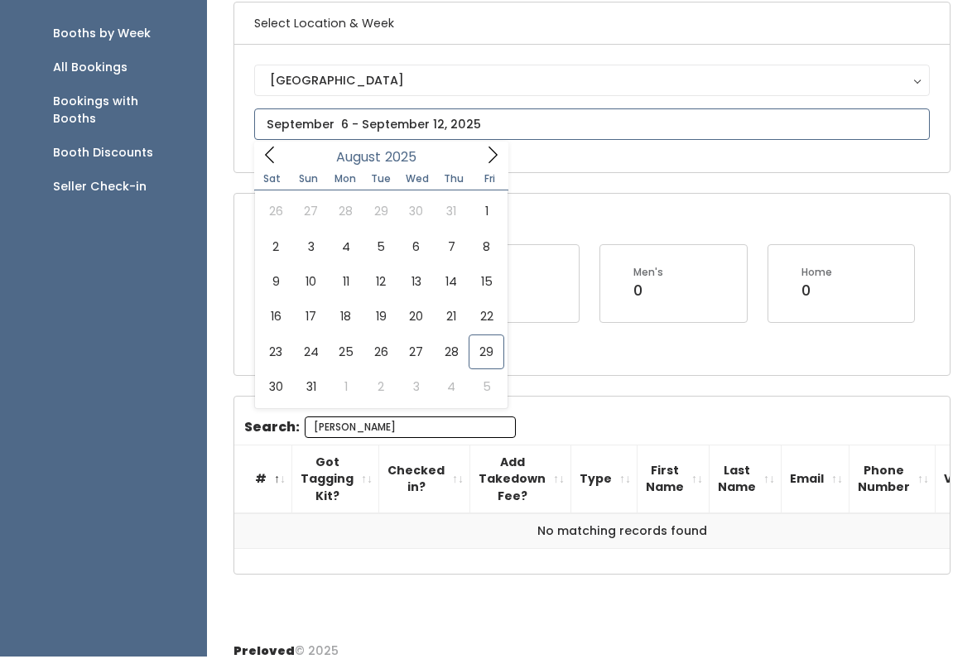
scroll to position [133, 0]
click at [485, 157] on icon at bounding box center [493, 155] width 18 height 18
type input "September 13 to September 19"
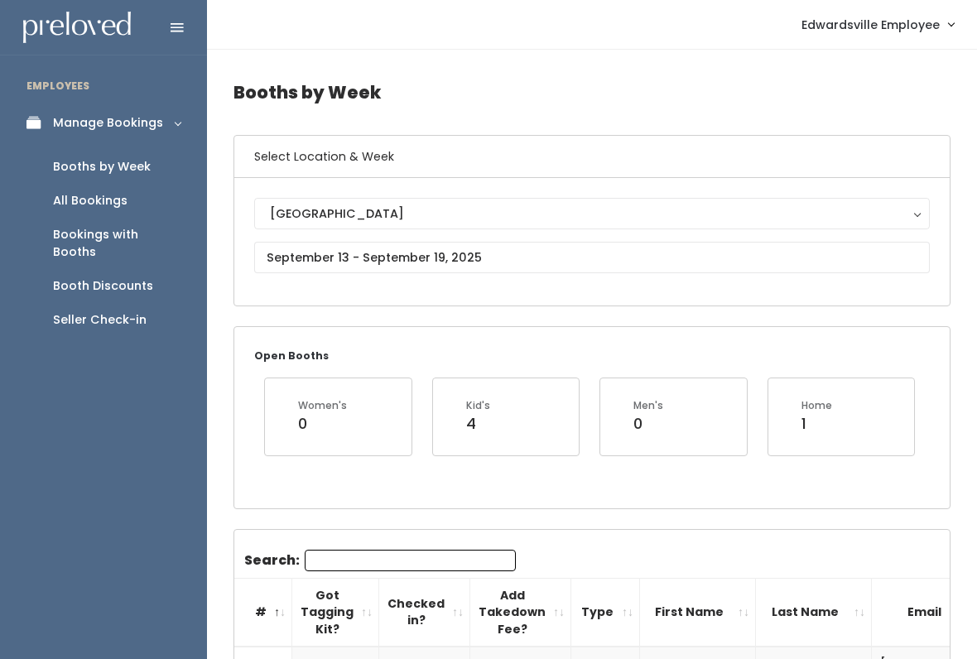
click at [417, 556] on input "Search:" at bounding box center [410, 561] width 211 height 22
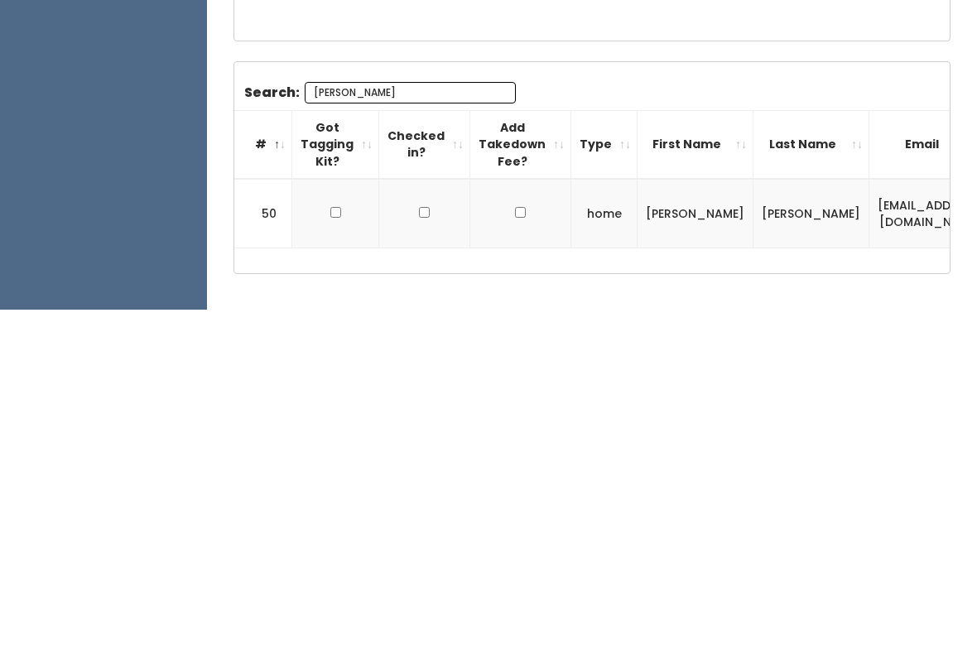
type input "[PERSON_NAME]"
click at [339, 557] on input "checkbox" at bounding box center [335, 562] width 11 height 11
checkbox input "true"
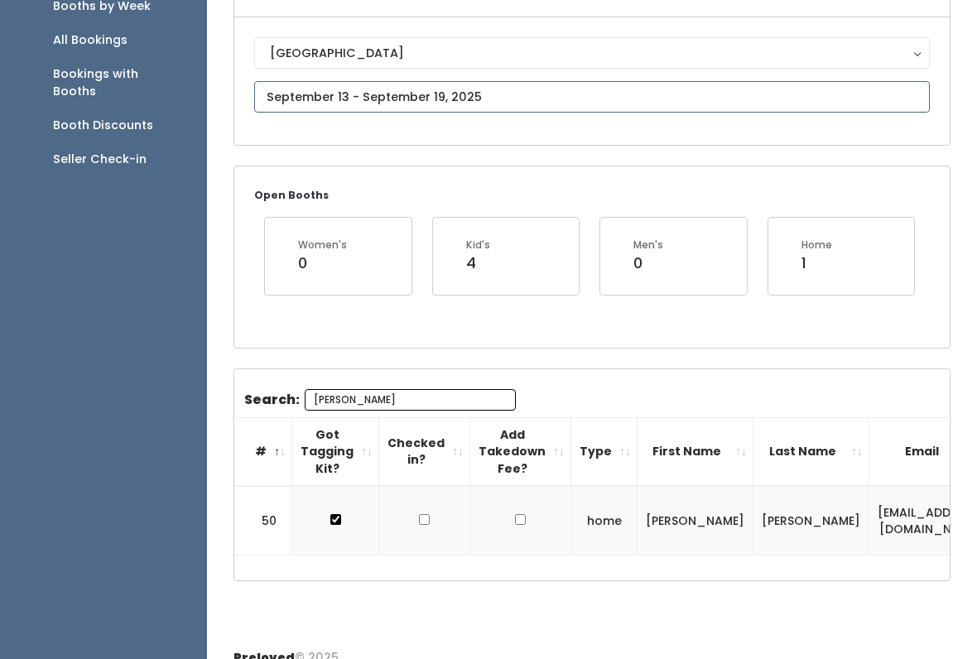
click at [311, 96] on input "text" at bounding box center [592, 96] width 676 height 31
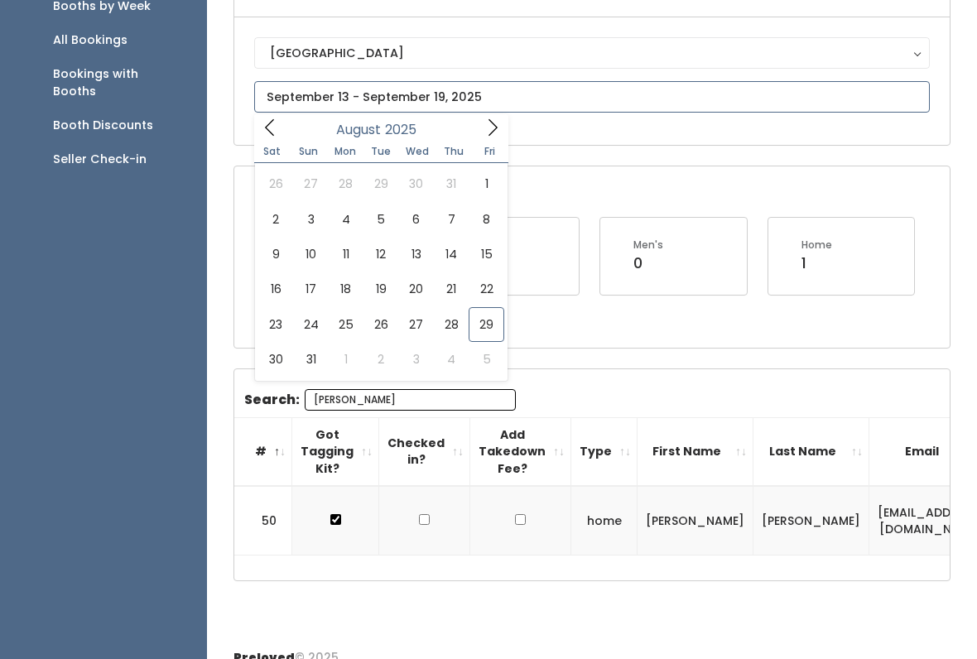
click at [490, 131] on icon at bounding box center [493, 127] width 18 height 18
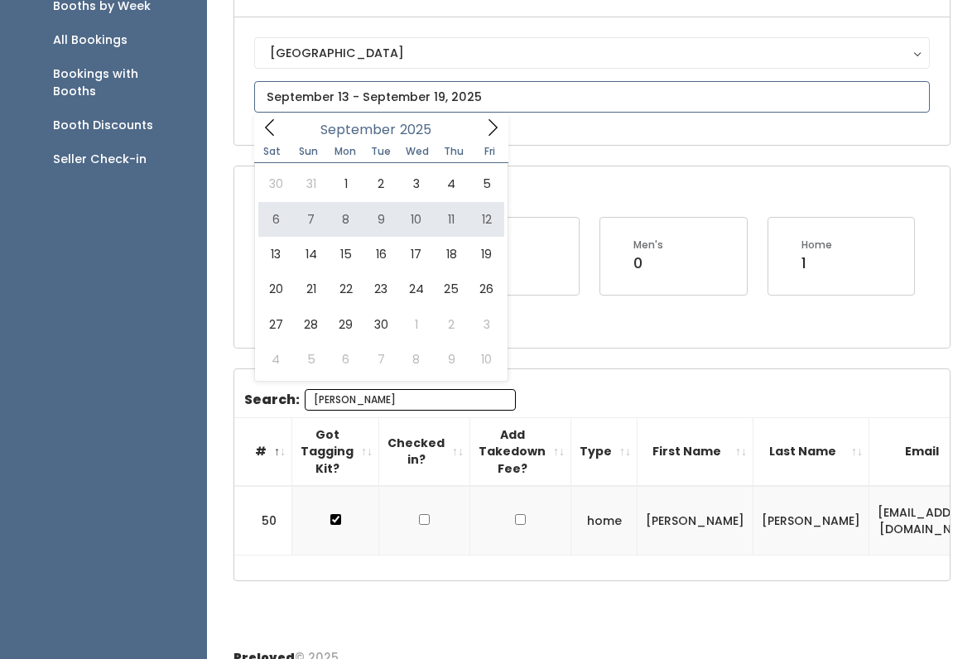
type input "September 6 to September 12"
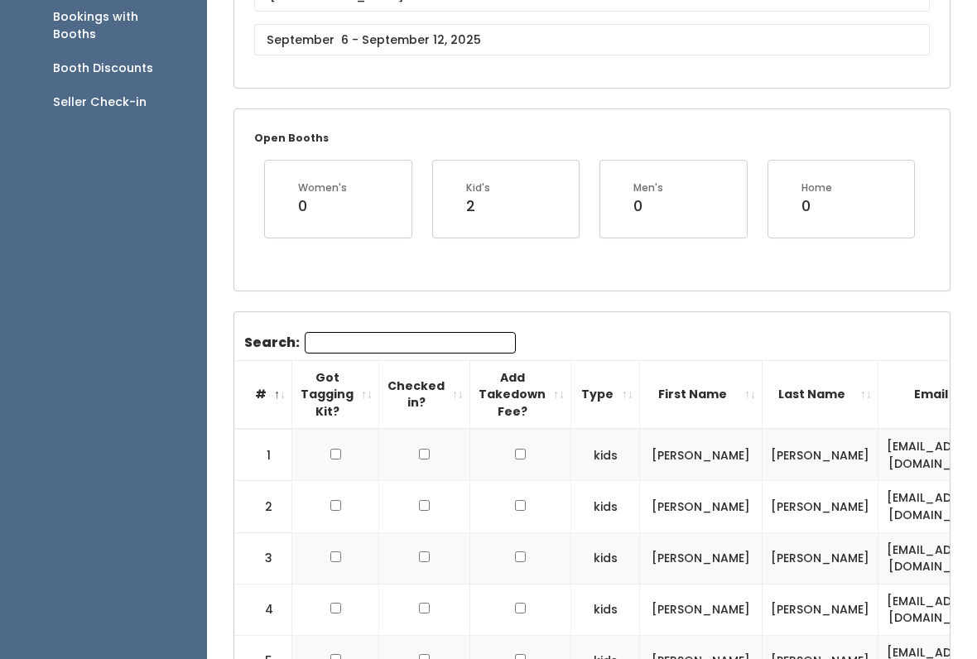
scroll to position [222, 0]
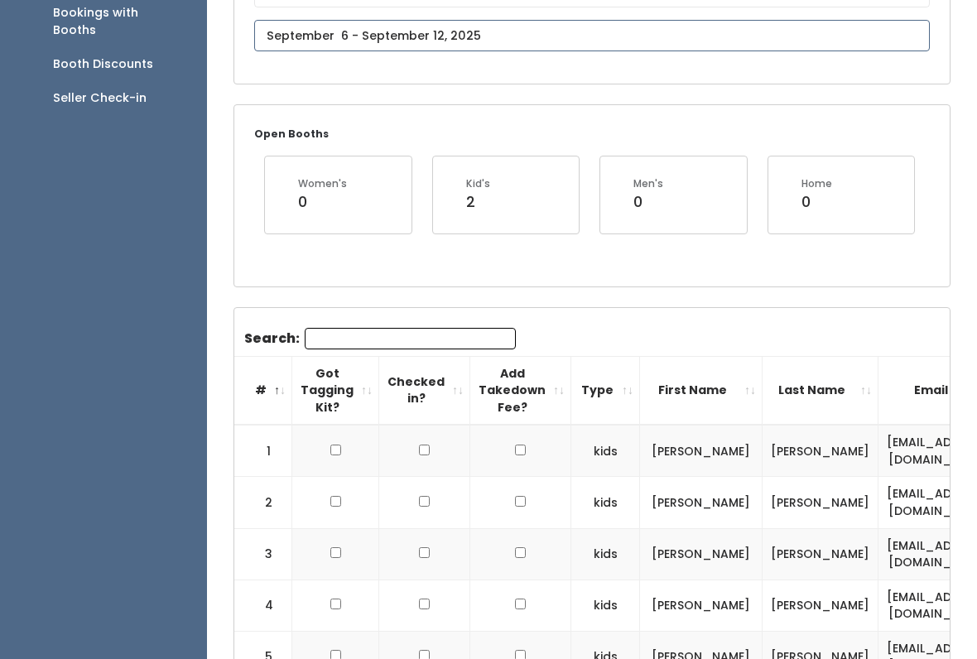
click at [301, 21] on input "text" at bounding box center [592, 35] width 676 height 31
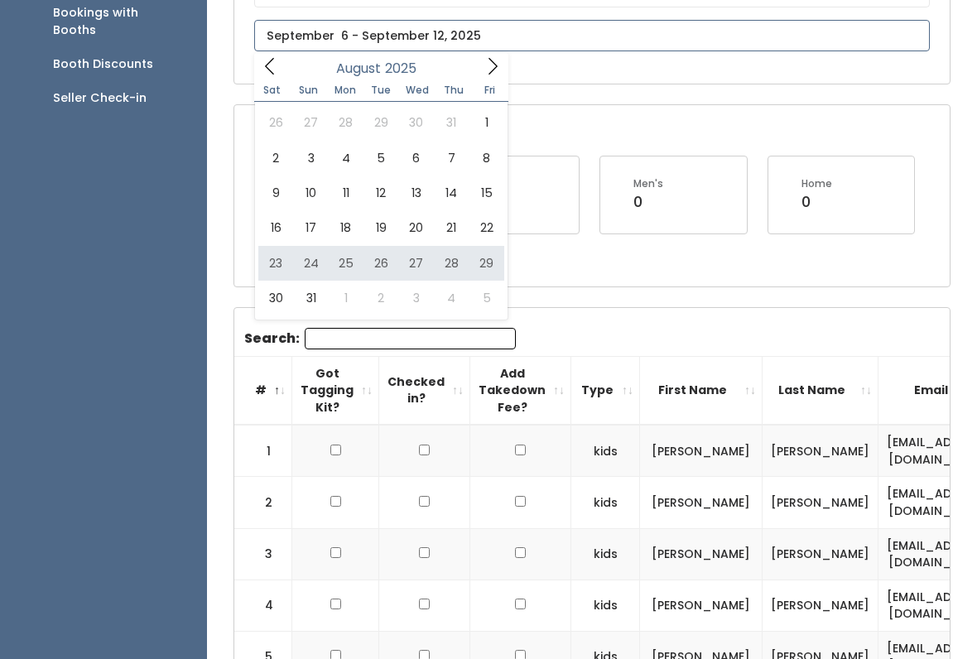
type input "August 23 to August 29"
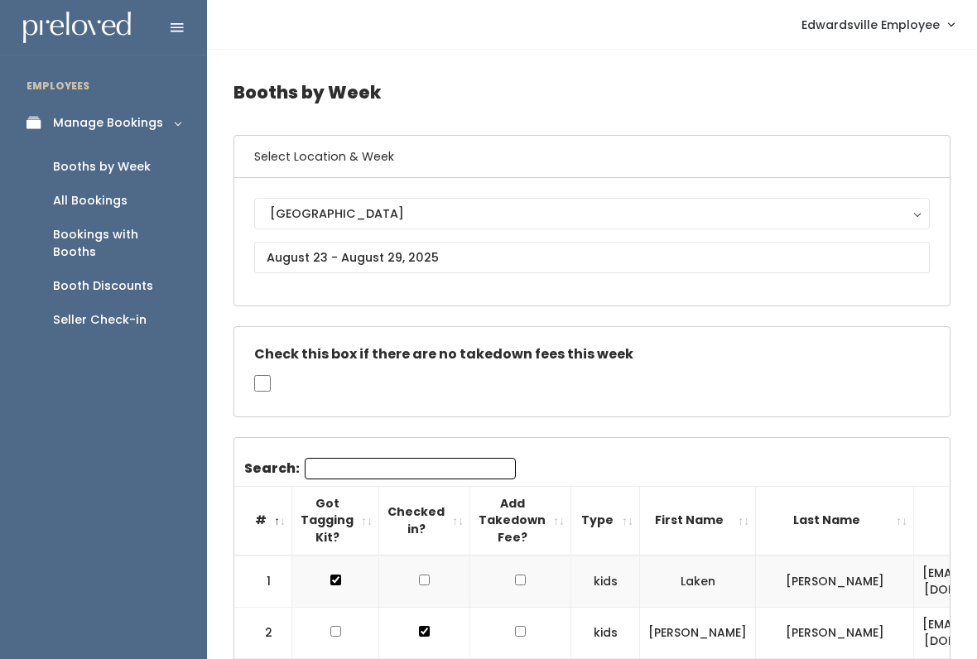
click at [337, 464] on input "Search:" at bounding box center [410, 469] width 211 height 22
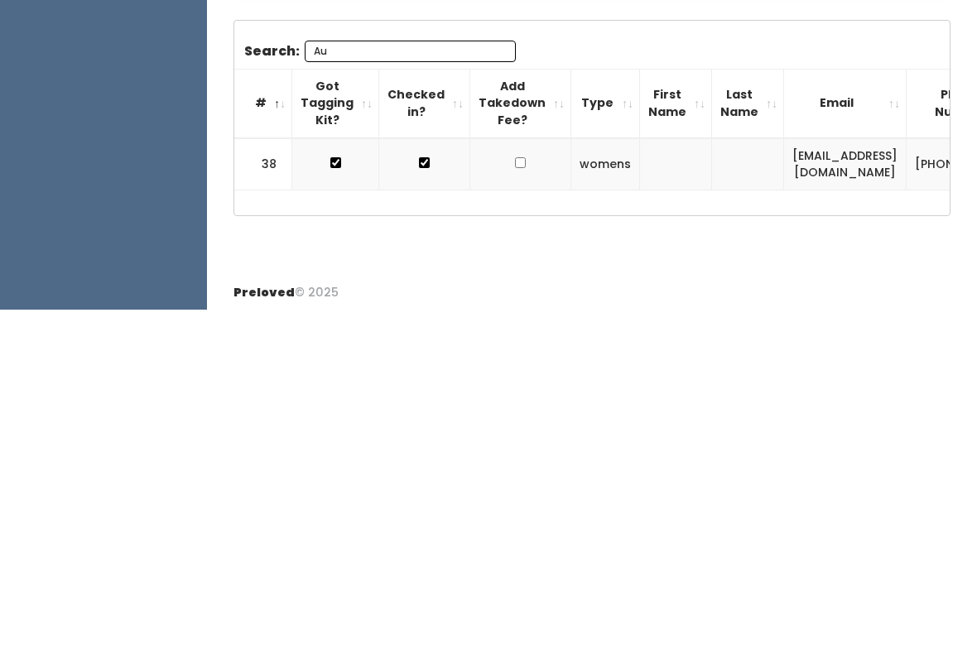
type input "A"
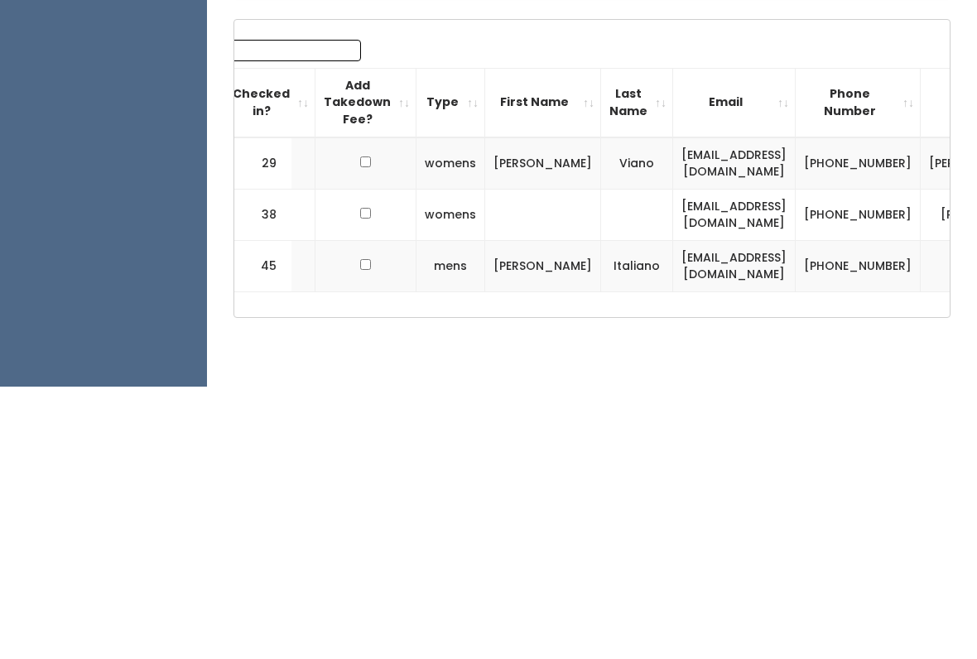
scroll to position [0, 155]
type input "N"
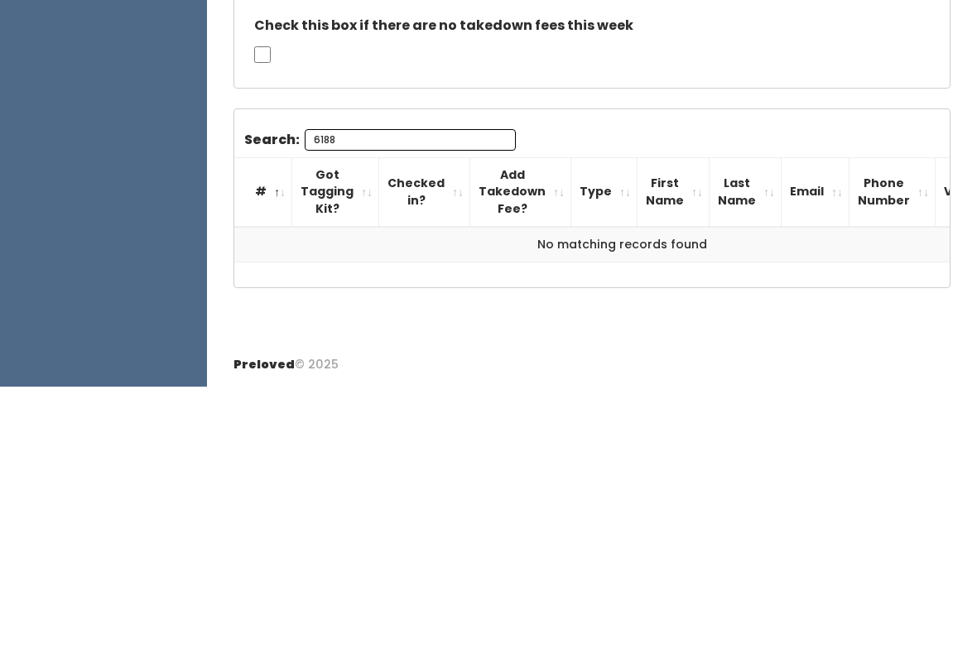
scroll to position [52, 0]
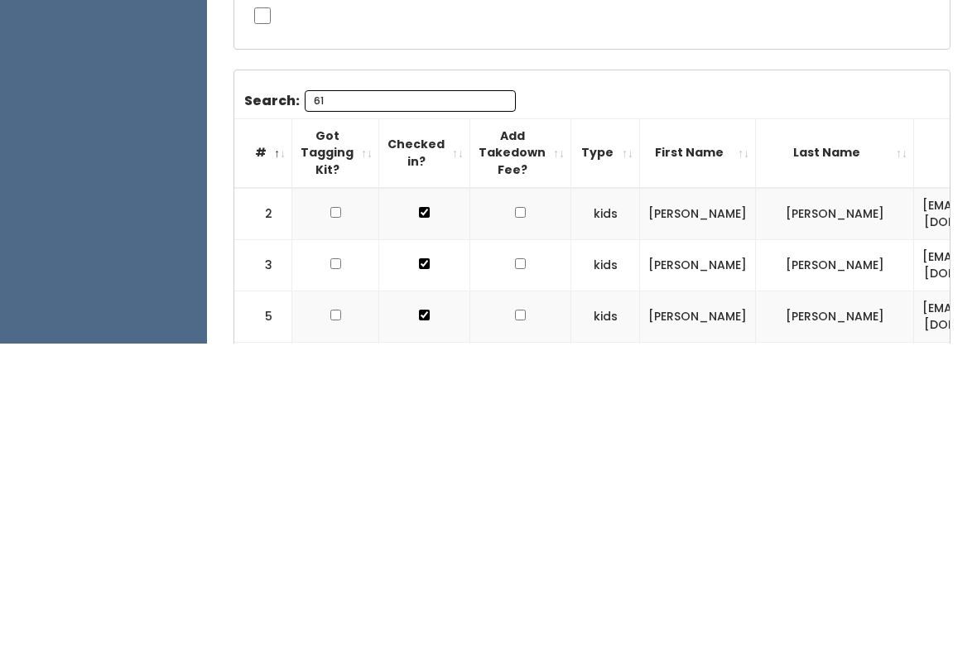
type input "6"
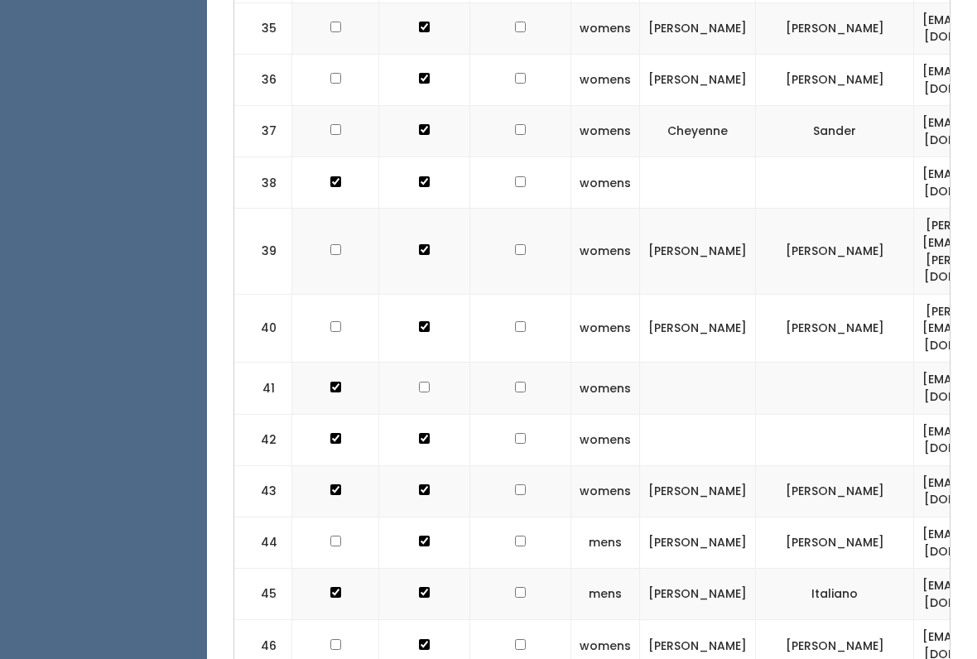
scroll to position [0, 0]
